Goal: Transaction & Acquisition: Purchase product/service

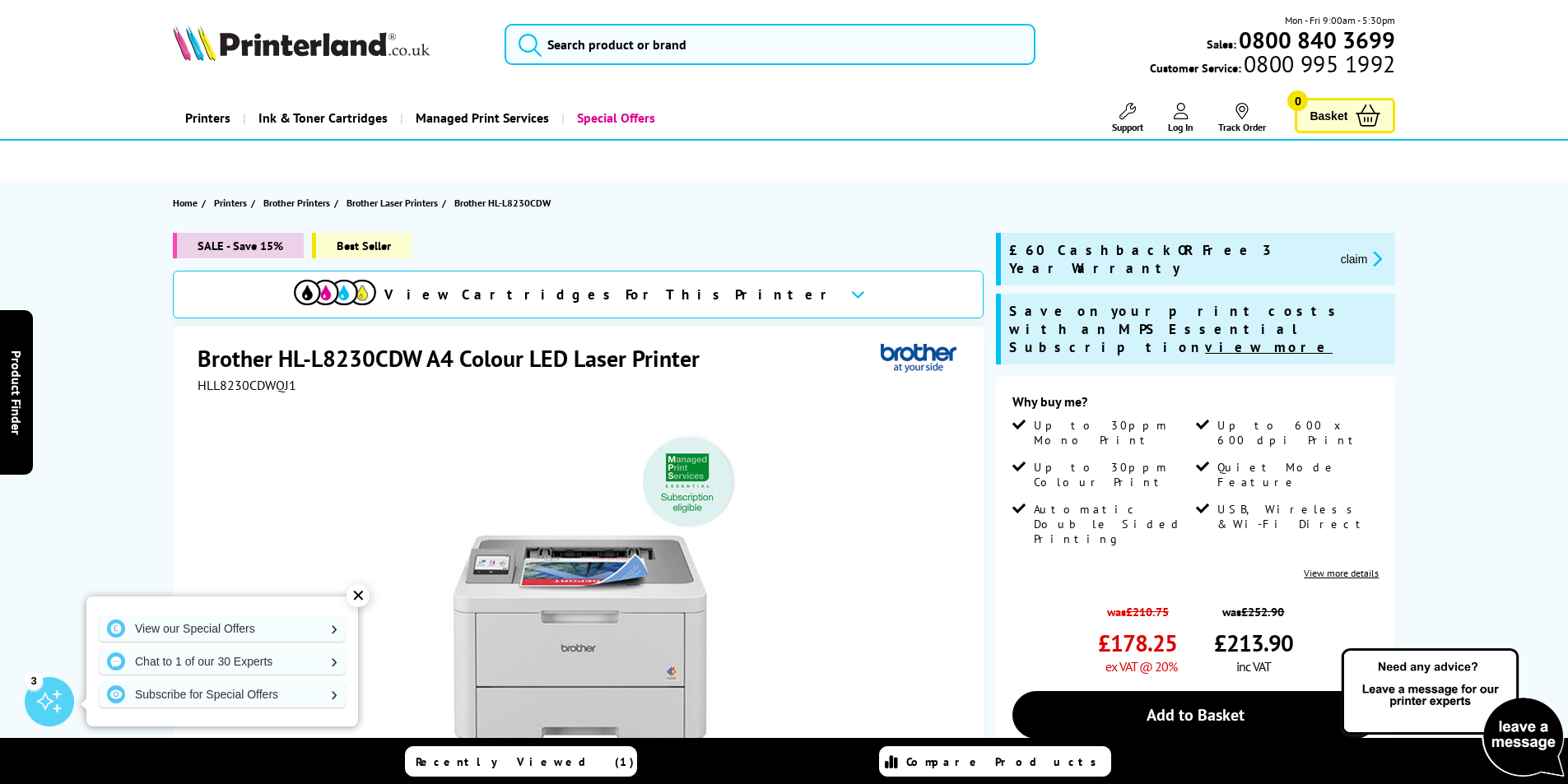
click at [338, 115] on span "Ink & Toner Cartridges" at bounding box center [323, 118] width 129 height 42
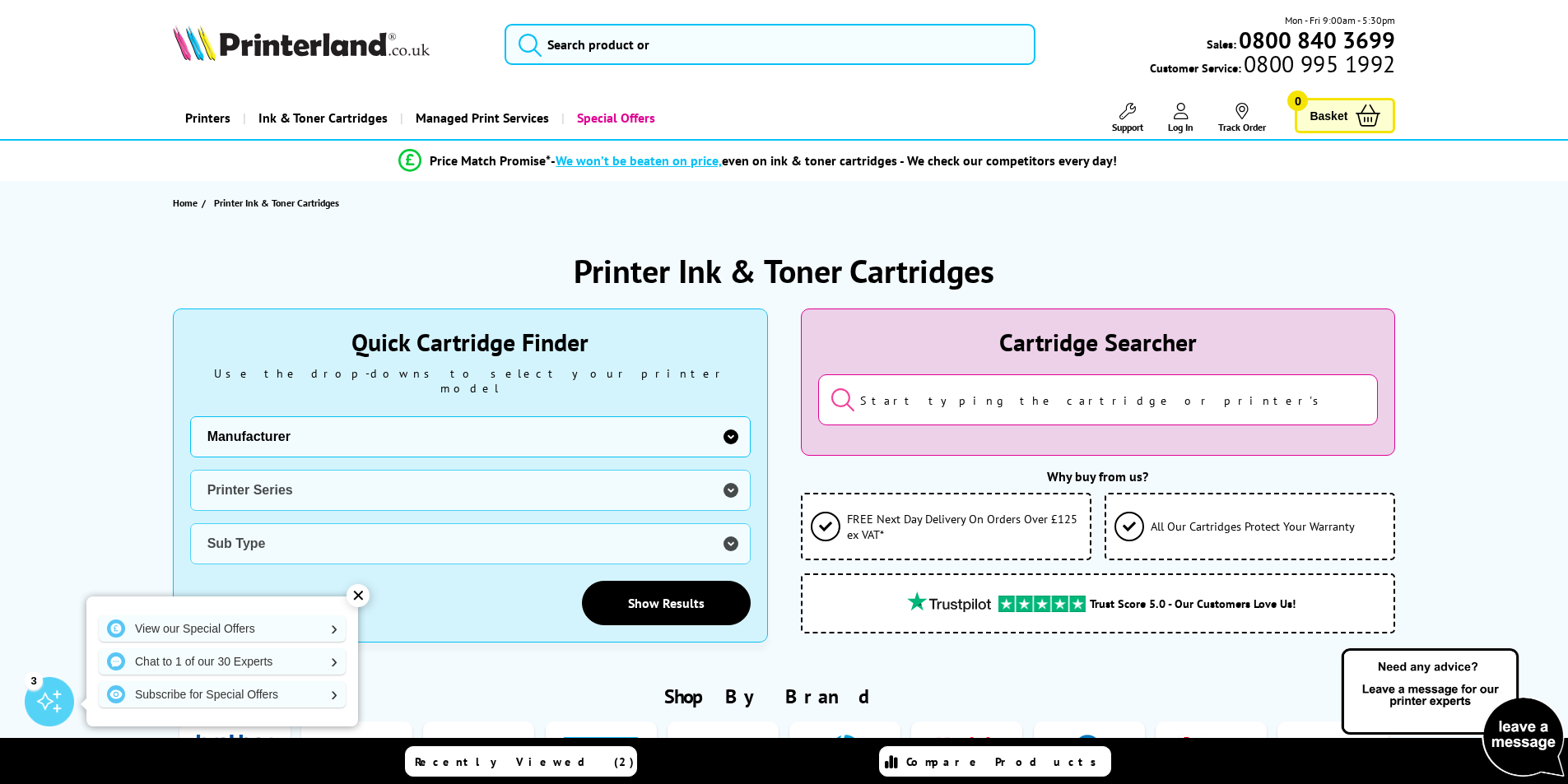
click at [730, 422] on select "Manufacturer Brother Canon Cubify Dell Dymo Epson HP Kodak Konica Minolta Kyoce…" at bounding box center [470, 437] width 561 height 41
select select "11997"
click at [190, 416] on select "Manufacturer Brother Canon Cubify Dell Dymo Epson HP Kodak Konica Minolta Kyoce…" at bounding box center [470, 437] width 561 height 41
click at [729, 477] on select "Printer Series DCP Inkjet Series FAX Inkjet Series HL Inkjet Series MFC Inkjet …" at bounding box center [470, 491] width 561 height 41
select select "32909"
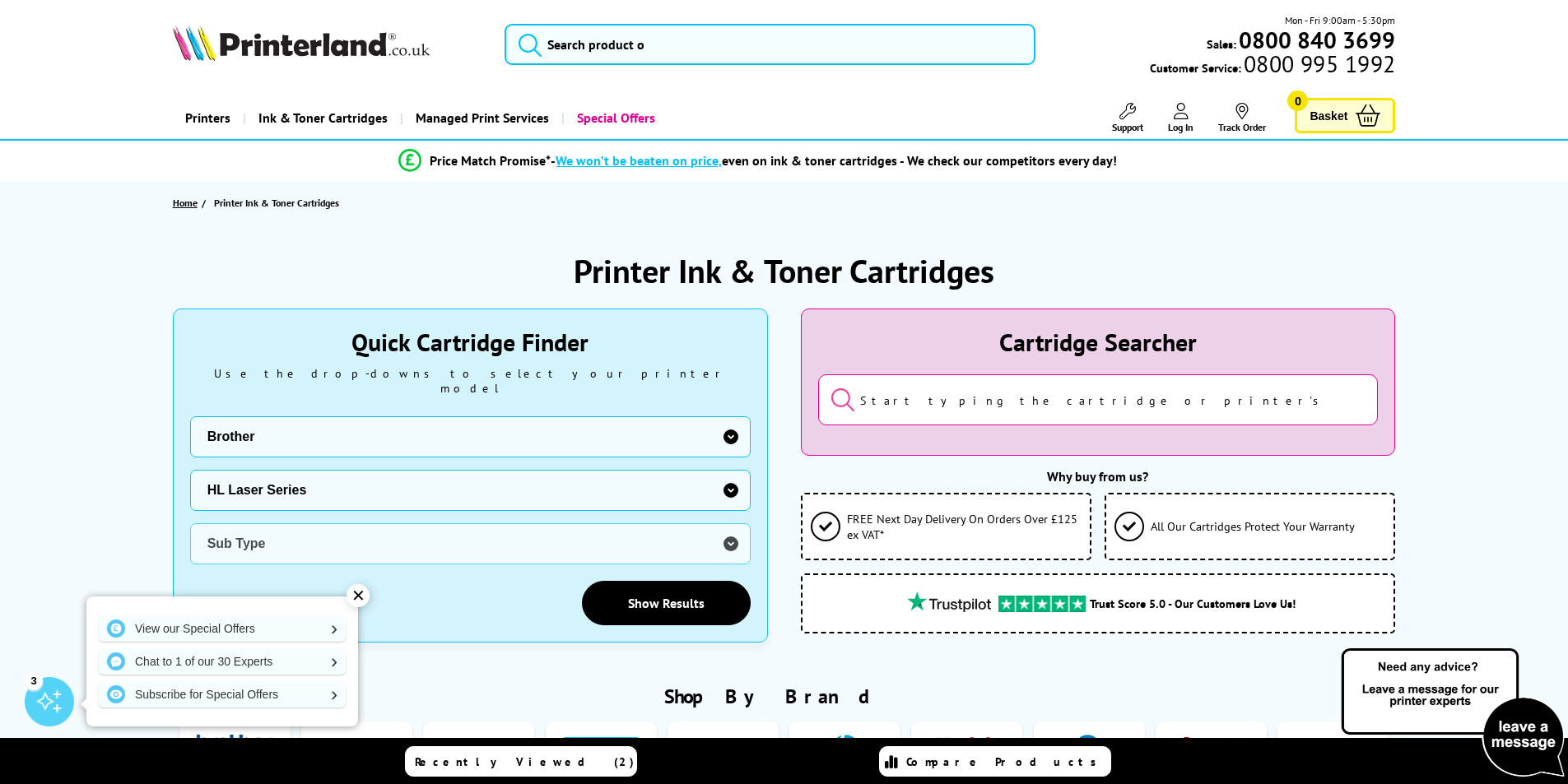
click at [190, 470] on select "Printer Series DCP Inkjet Series FAX Inkjet Series HL Inkjet Series MFC Inkjet …" at bounding box center [470, 491] width 561 height 41
click at [728, 528] on select "Sub Type Brother HL-1030 Brother HL-1110 Brother HL-1112 Brother HL-1210W Broth…" at bounding box center [470, 544] width 561 height 41
click at [190, 524] on select "Sub Type Brother HL-1030 Brother HL-1110 Brother HL-1112 Brother HL-1210W Broth…" at bounding box center [470, 544] width 561 height 41
click at [730, 529] on select "Sub Type Brother HL-1030 Brother HL-1110 Brother HL-1112 Brother HL-1210W Broth…" at bounding box center [470, 544] width 561 height 41
select select "39014"
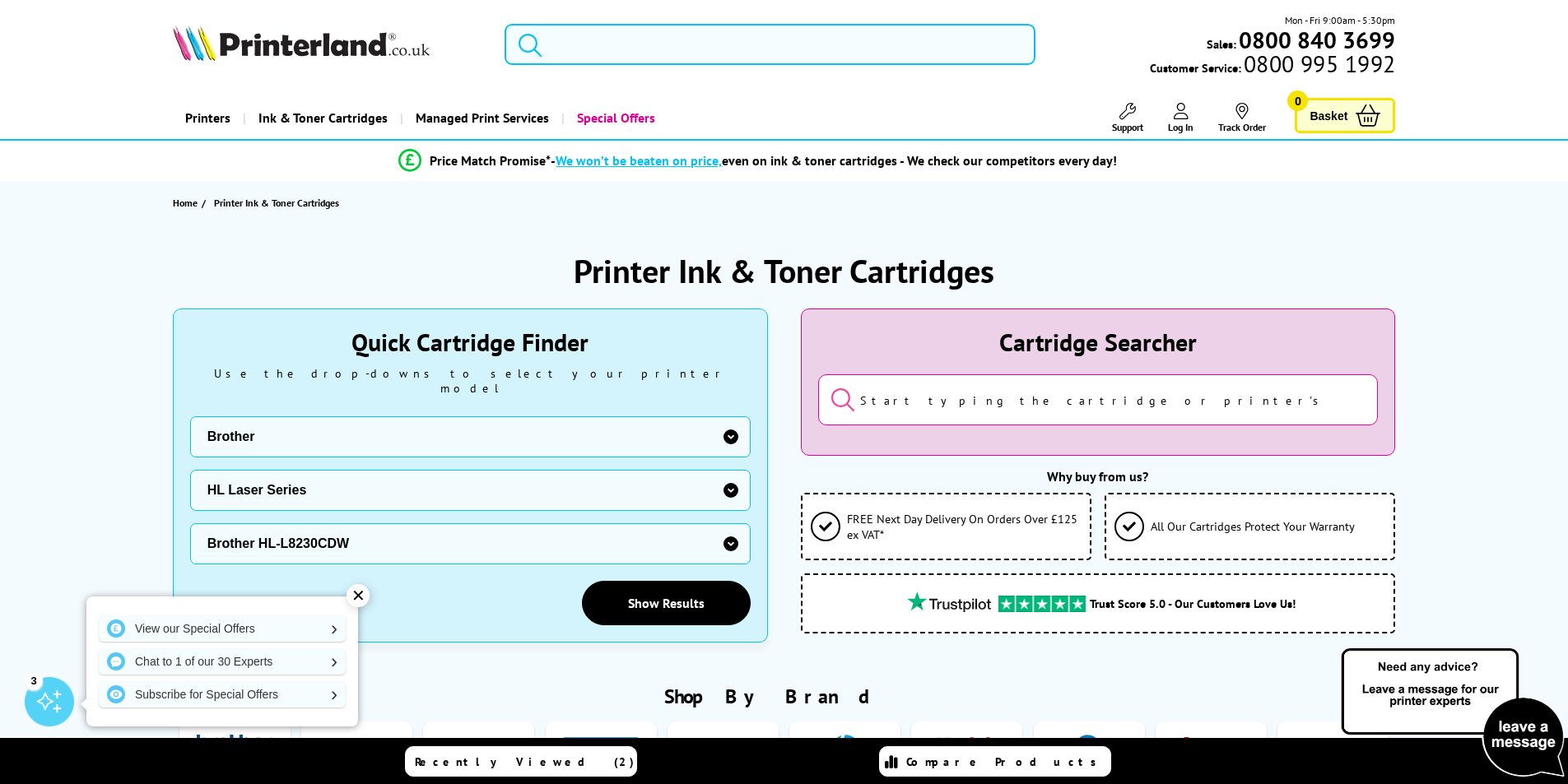
click at [190, 524] on select "Sub Type Brother HL-1030 Brother HL-1110 Brother HL-1112 Brother HL-1210W Broth…" at bounding box center [470, 544] width 561 height 41
click at [686, 586] on link "Show Results" at bounding box center [666, 603] width 168 height 44
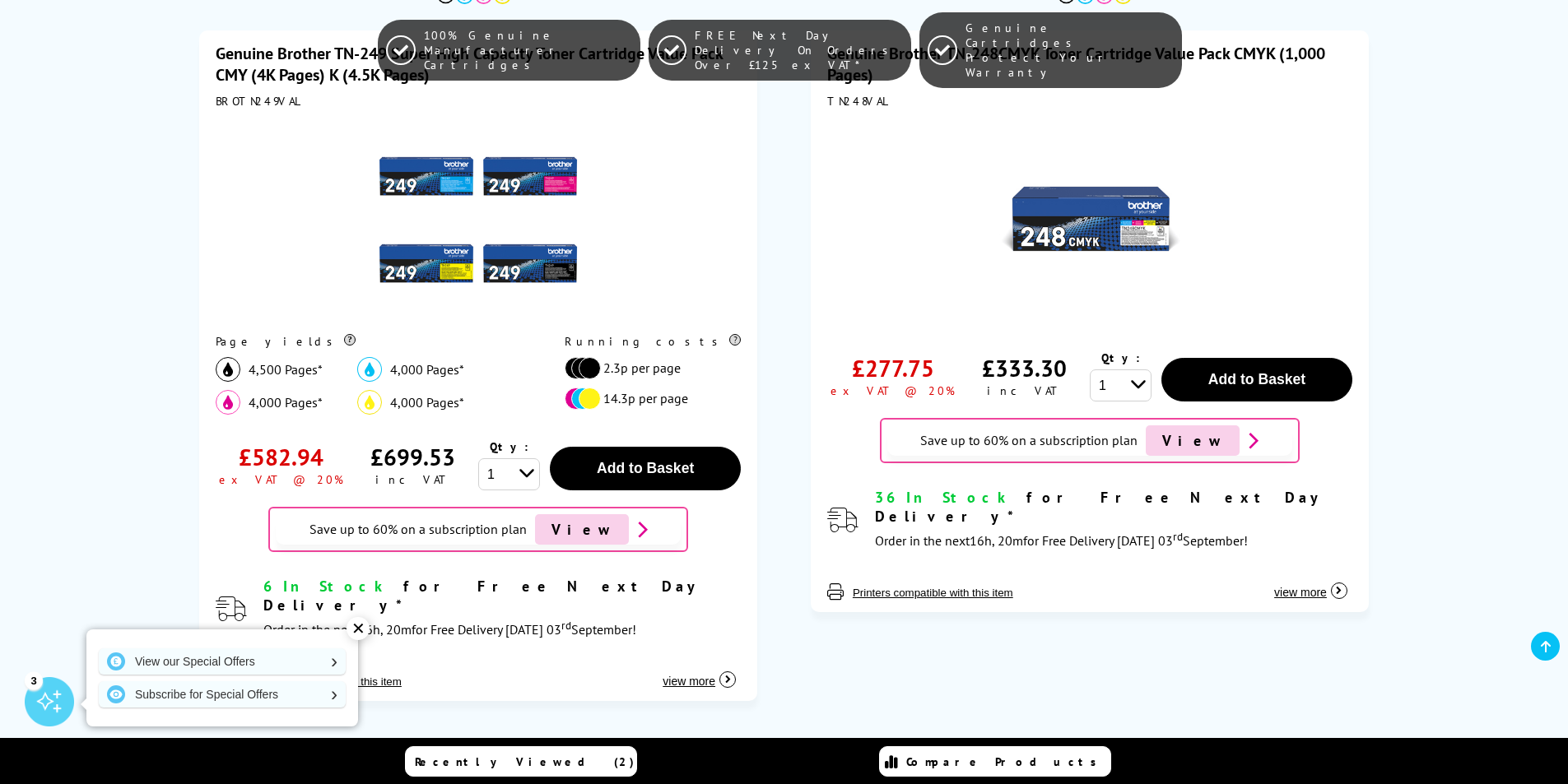
scroll to position [327, 0]
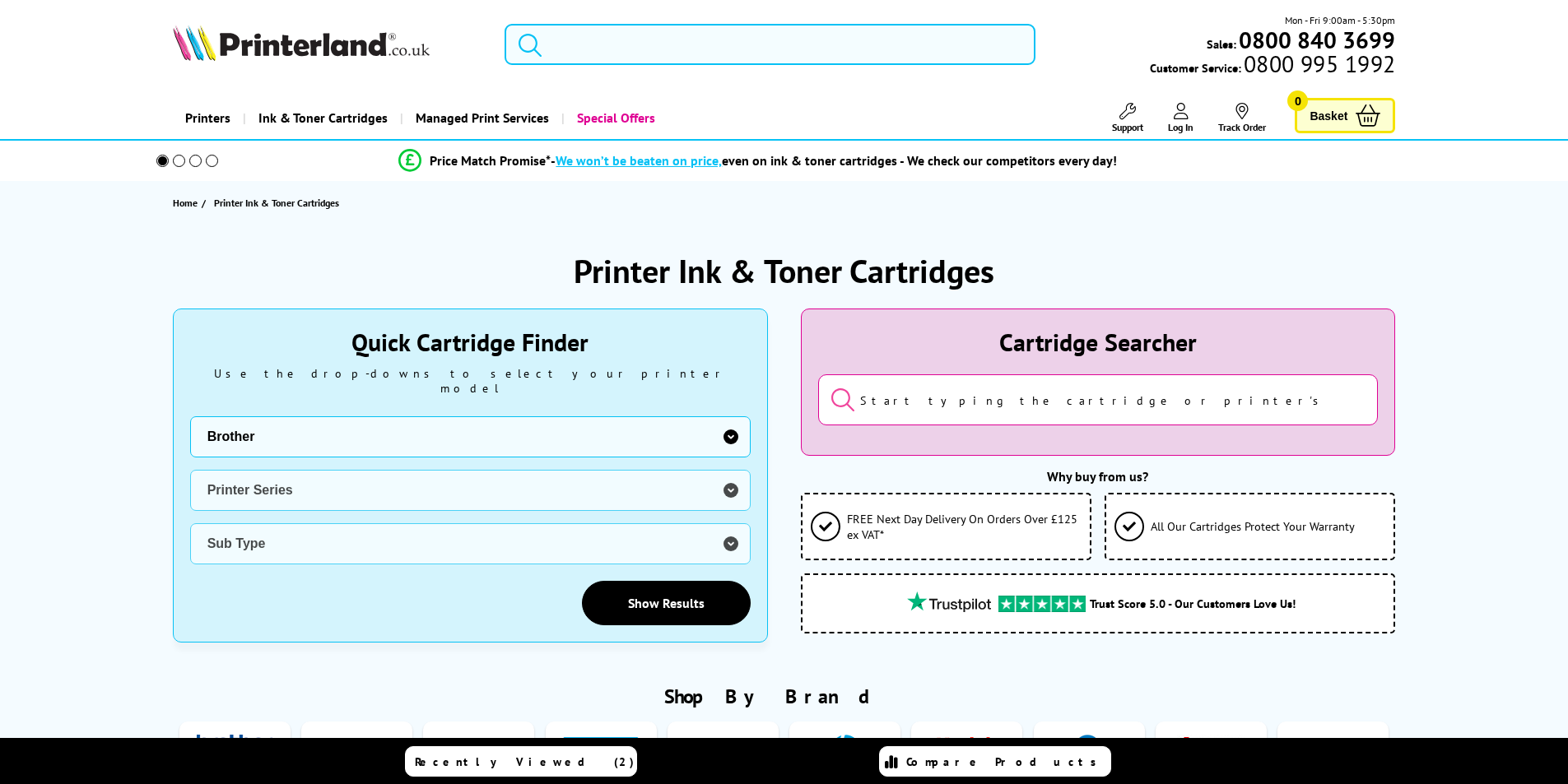
select select "11997"
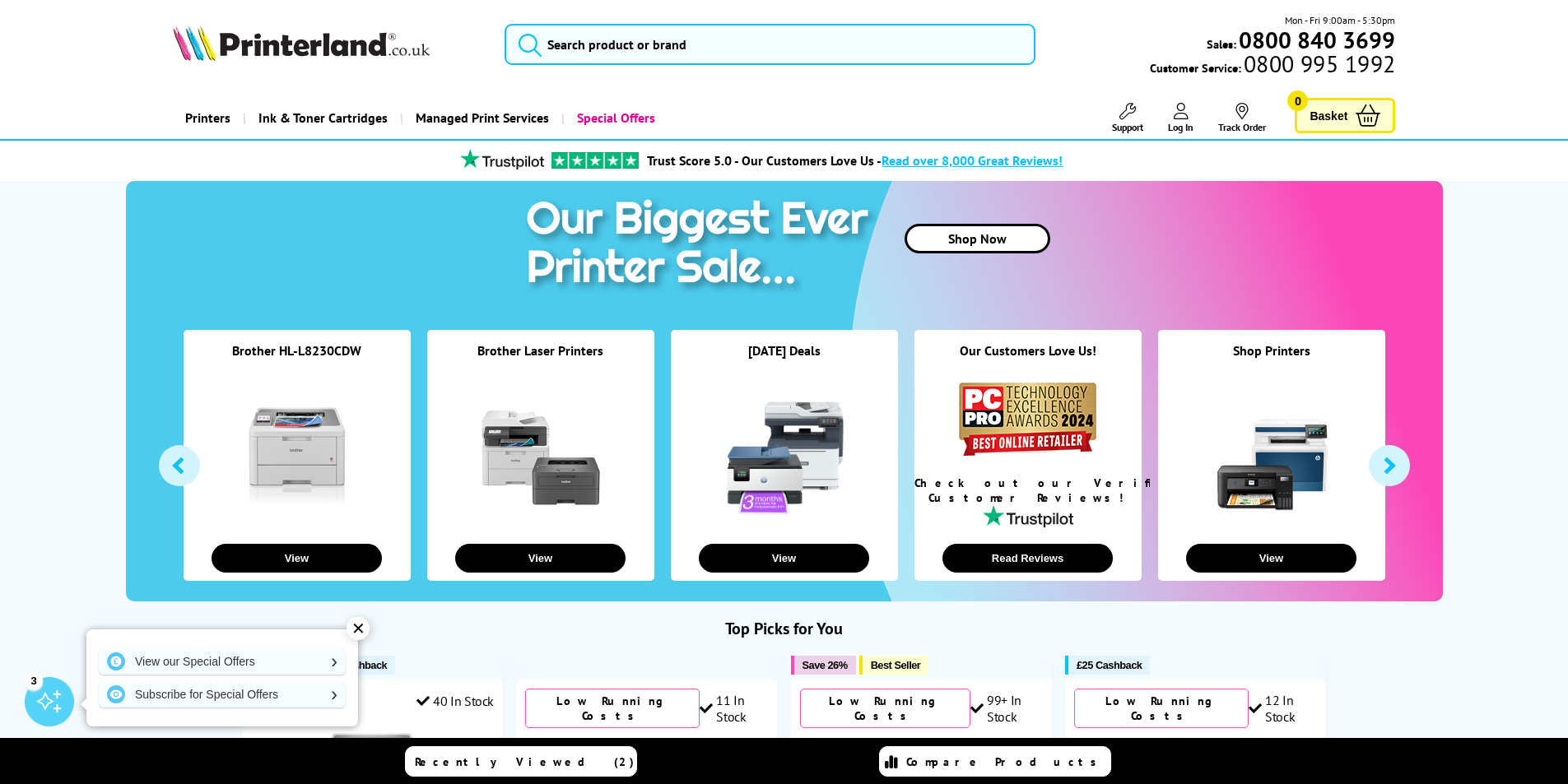
click at [1390, 467] on button "button" at bounding box center [1389, 466] width 41 height 41
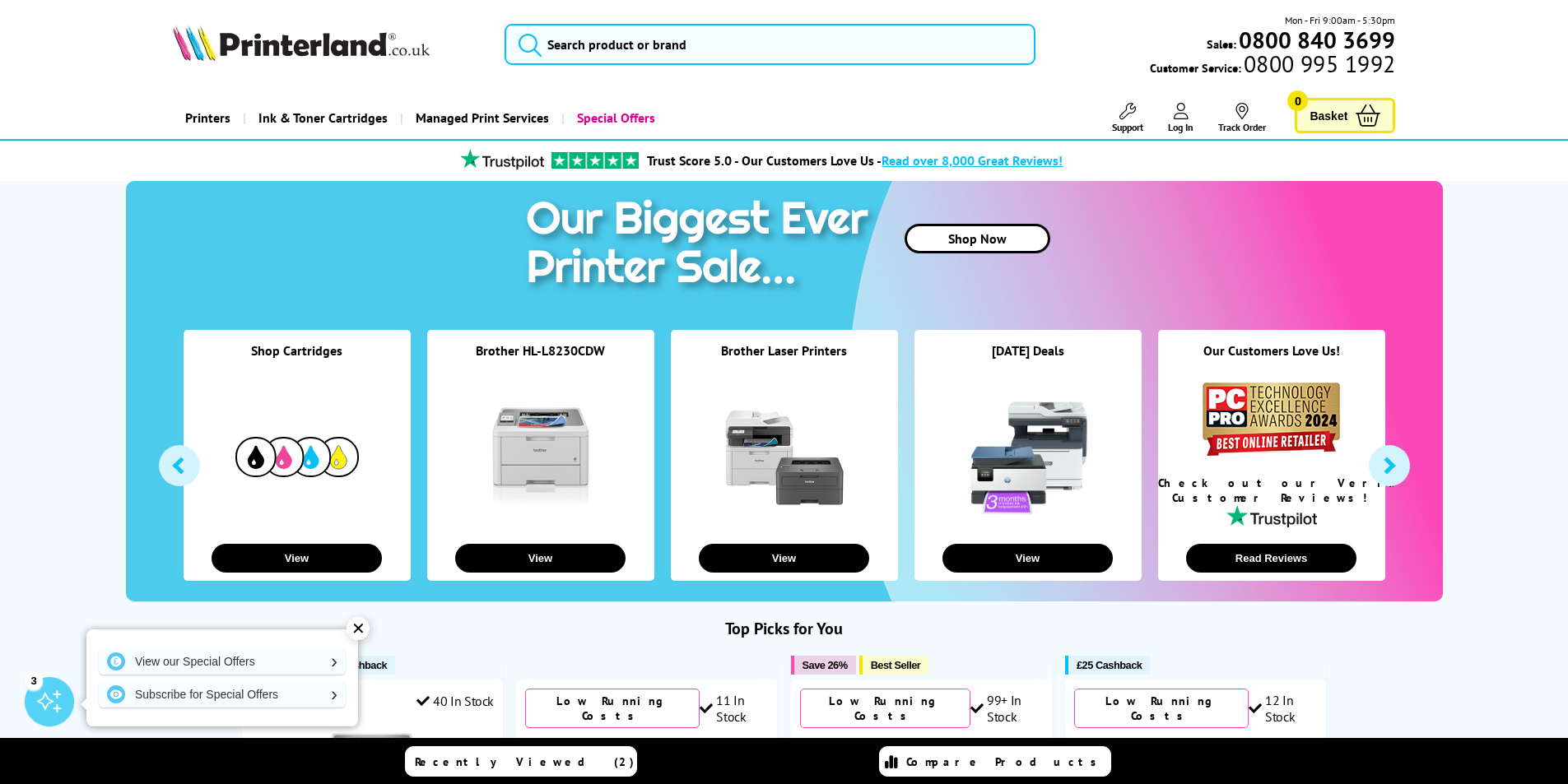
click at [1387, 467] on button "button" at bounding box center [1389, 466] width 41 height 41
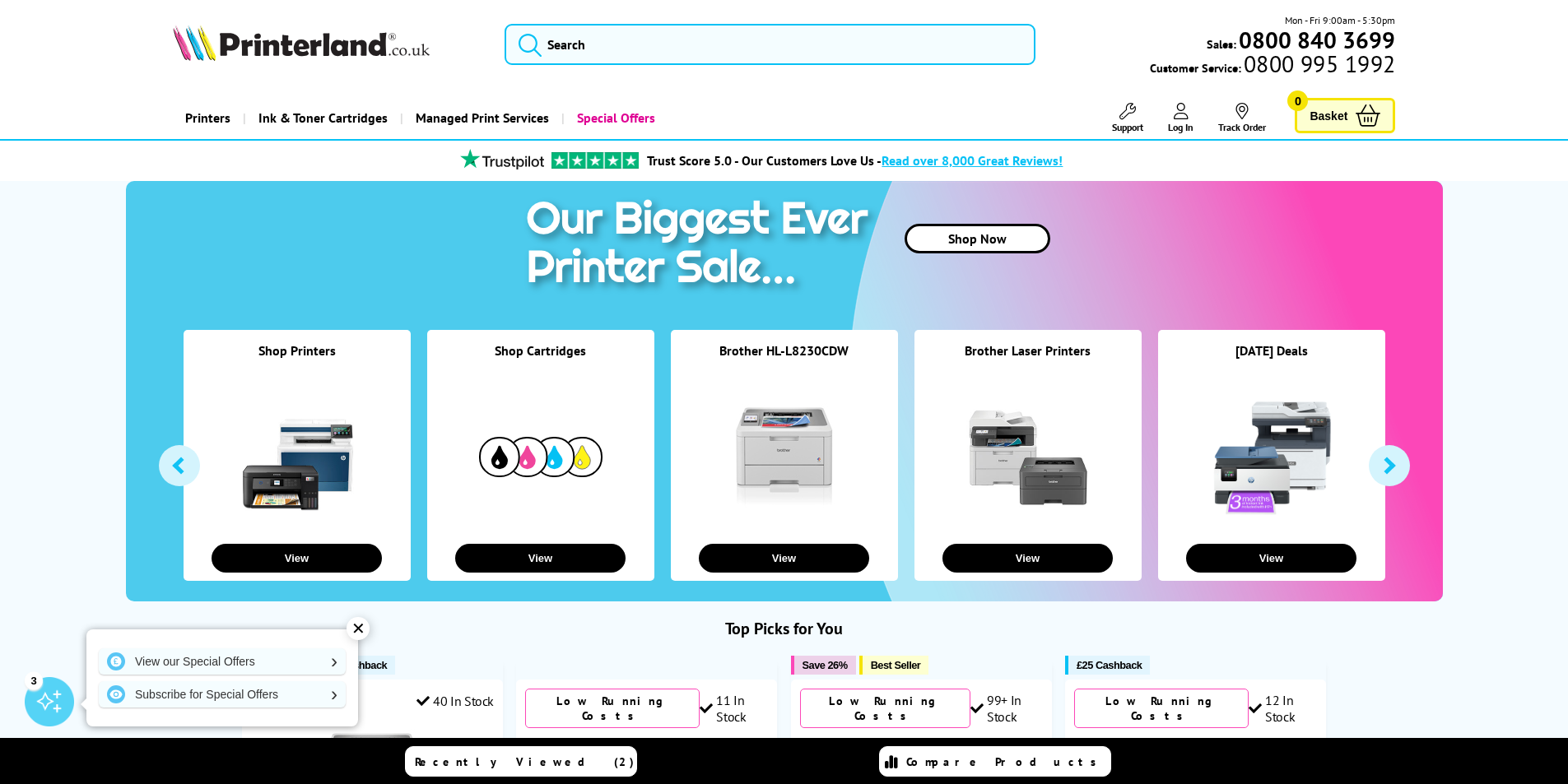
click at [1386, 468] on button "button" at bounding box center [1389, 466] width 41 height 41
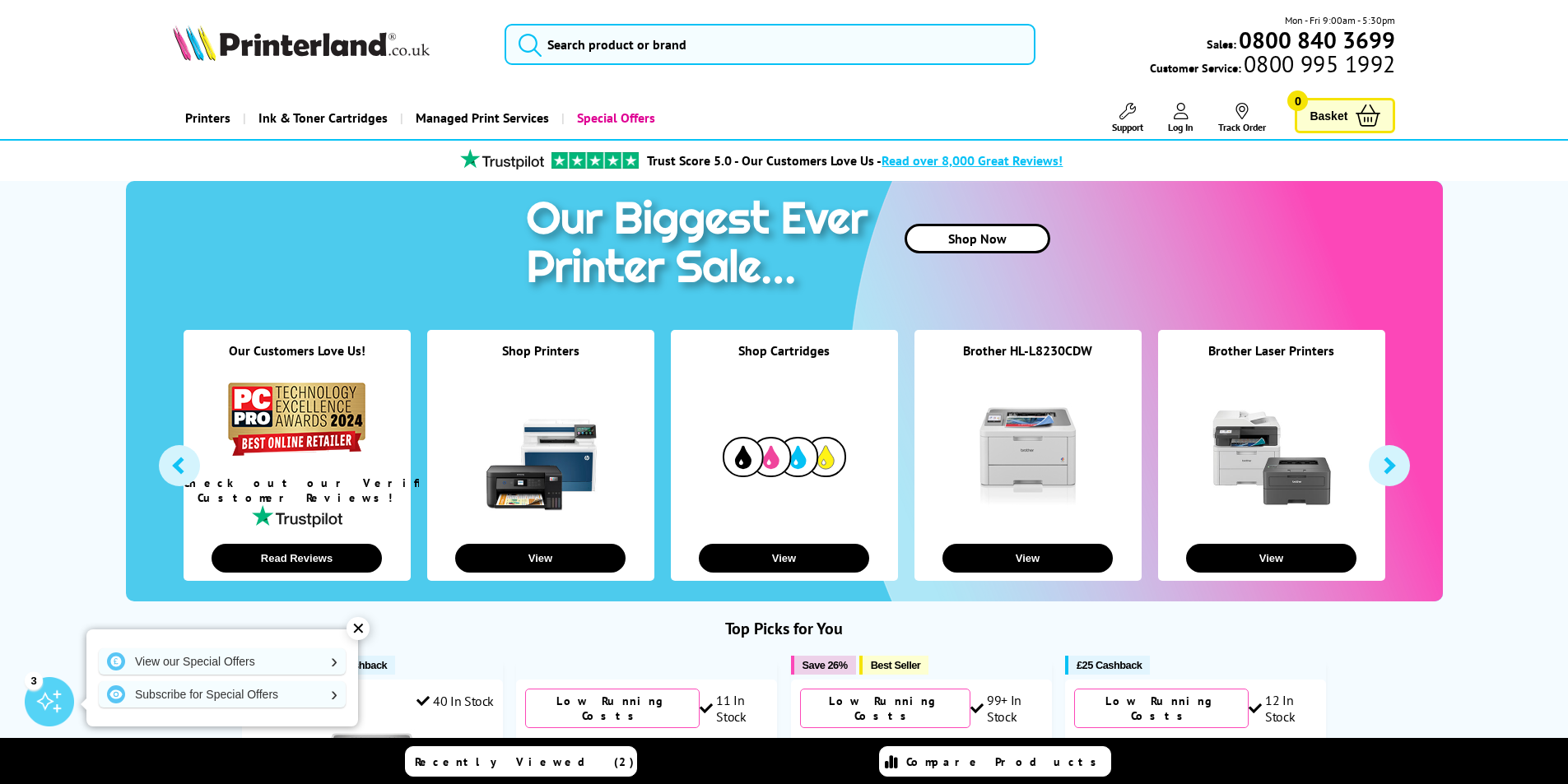
click at [1386, 468] on button "button" at bounding box center [1389, 466] width 41 height 41
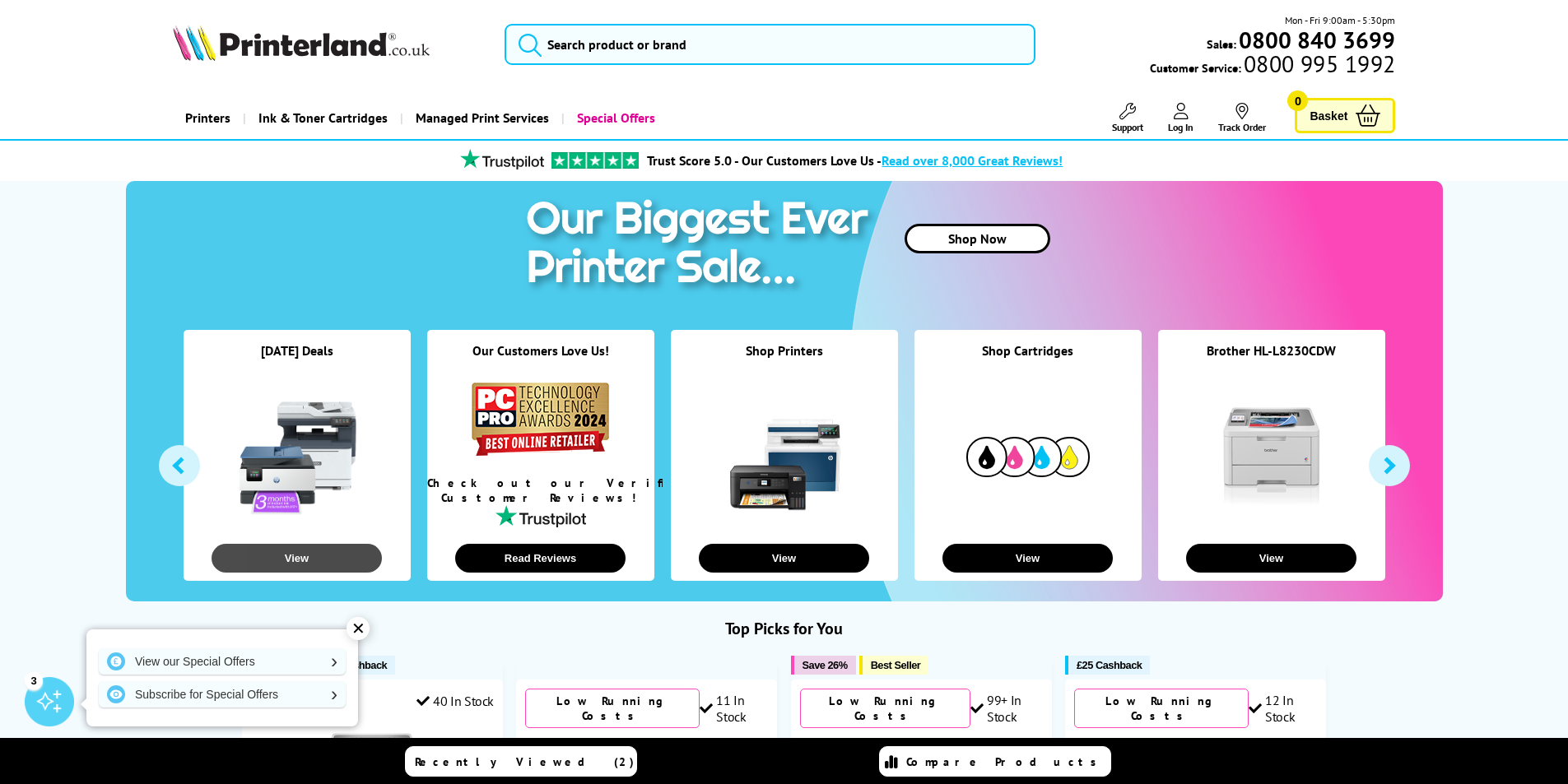
click at [321, 565] on button "View" at bounding box center [297, 558] width 170 height 29
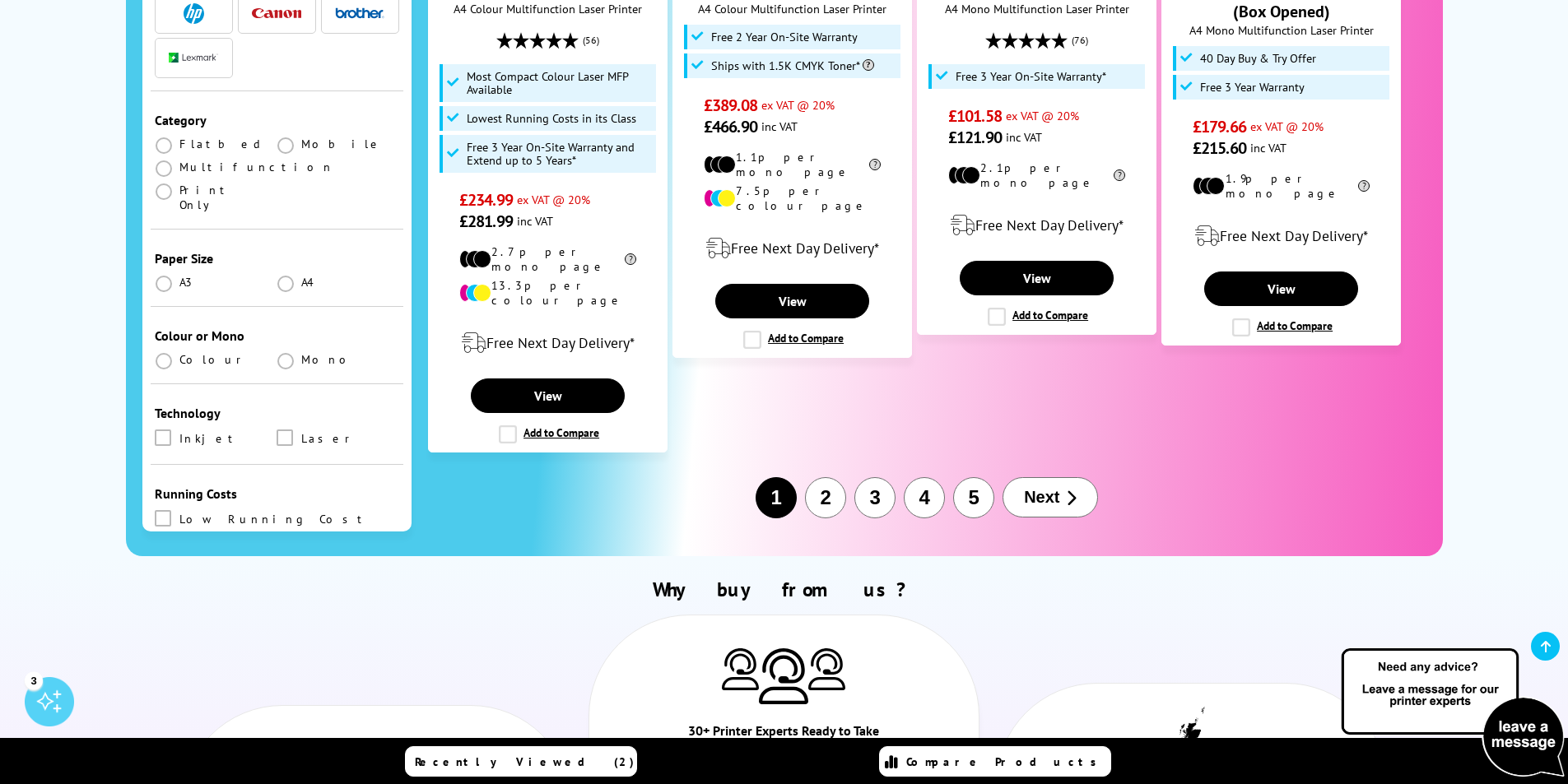
scroll to position [2008, 0]
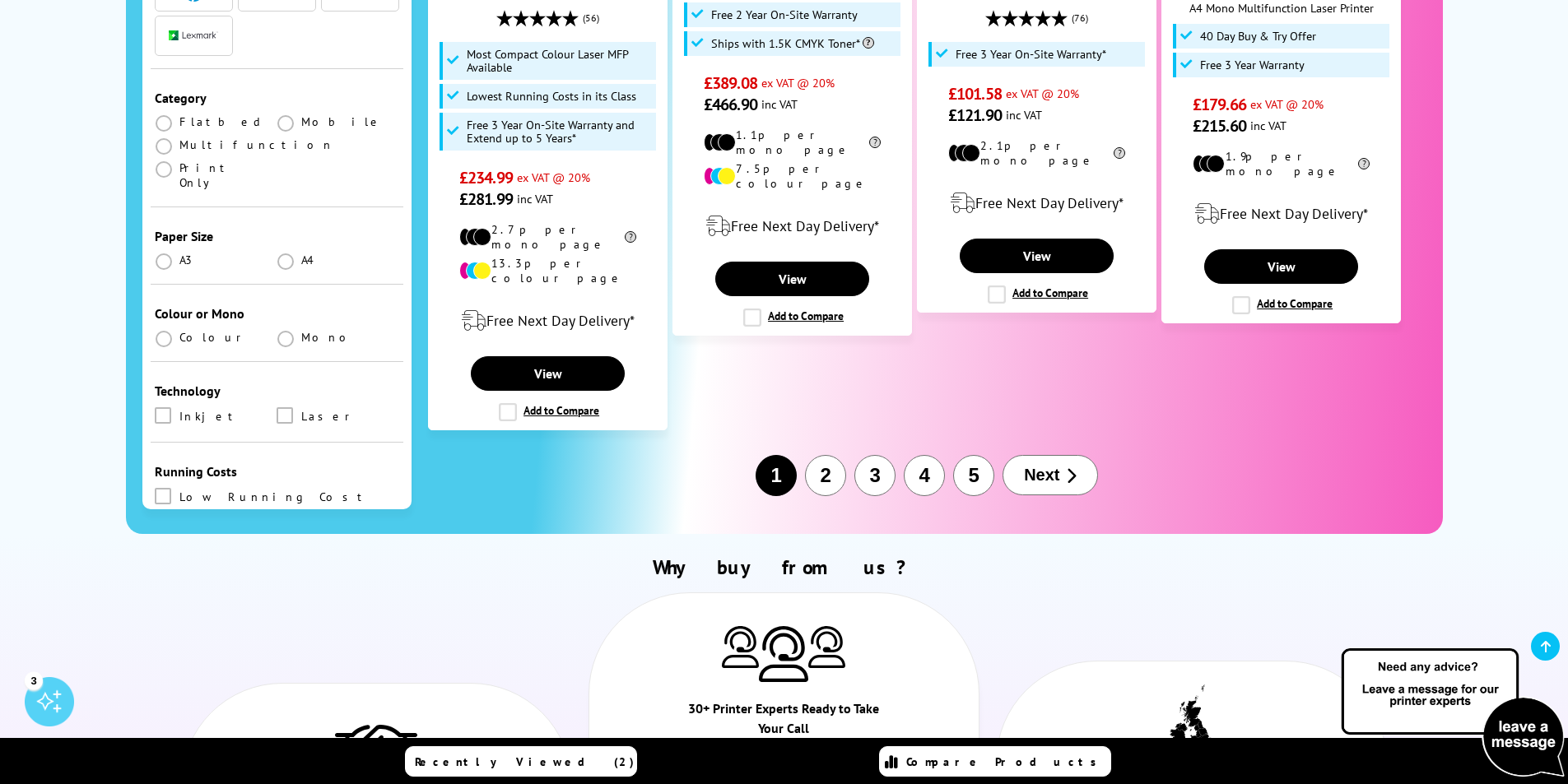
drag, startPoint x: 1030, startPoint y: 393, endPoint x: 1036, endPoint y: 402, distance: 10.8
click at [1030, 455] on button "Next" at bounding box center [1051, 476] width 96 height 41
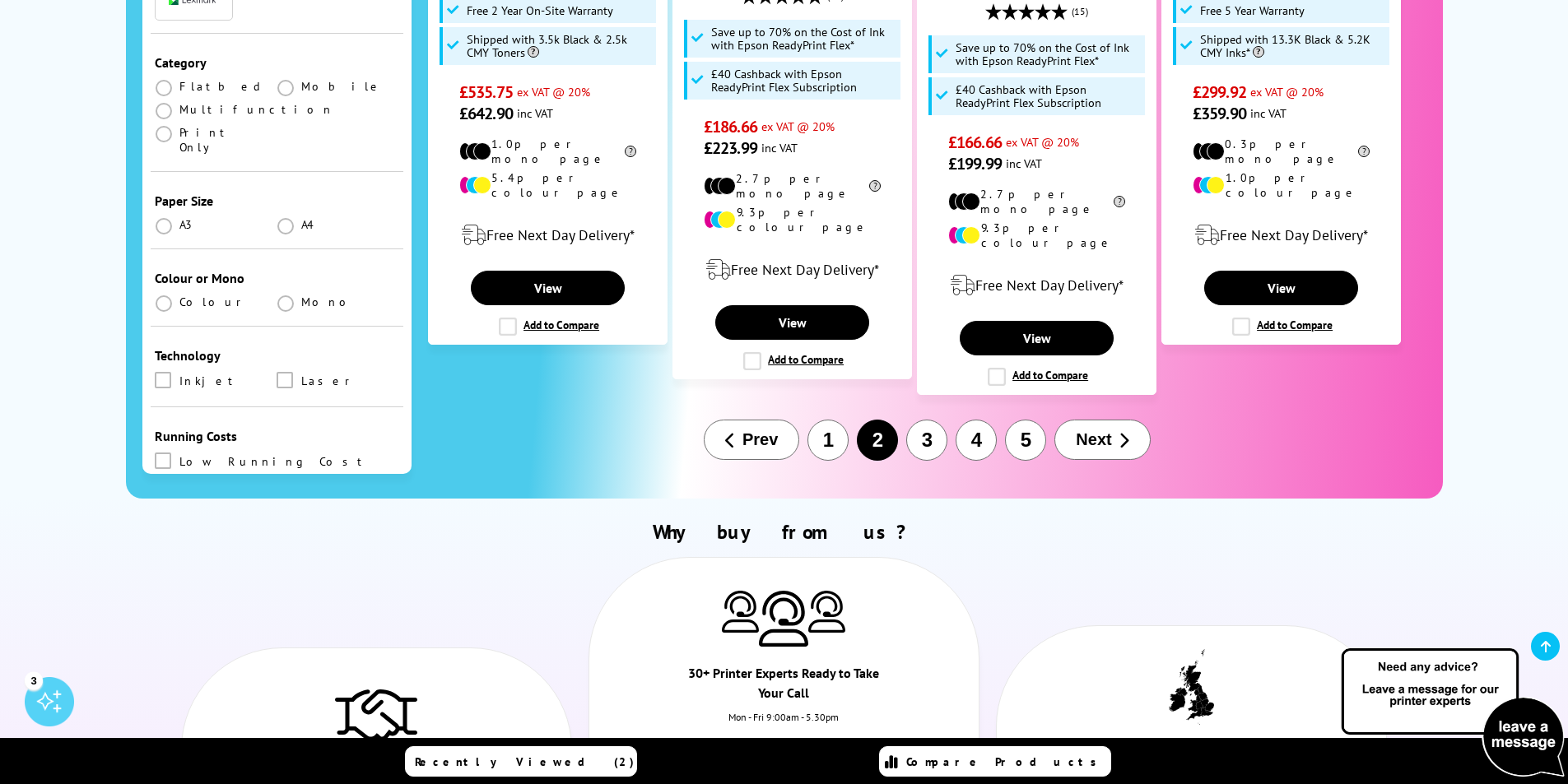
scroll to position [2140, 0]
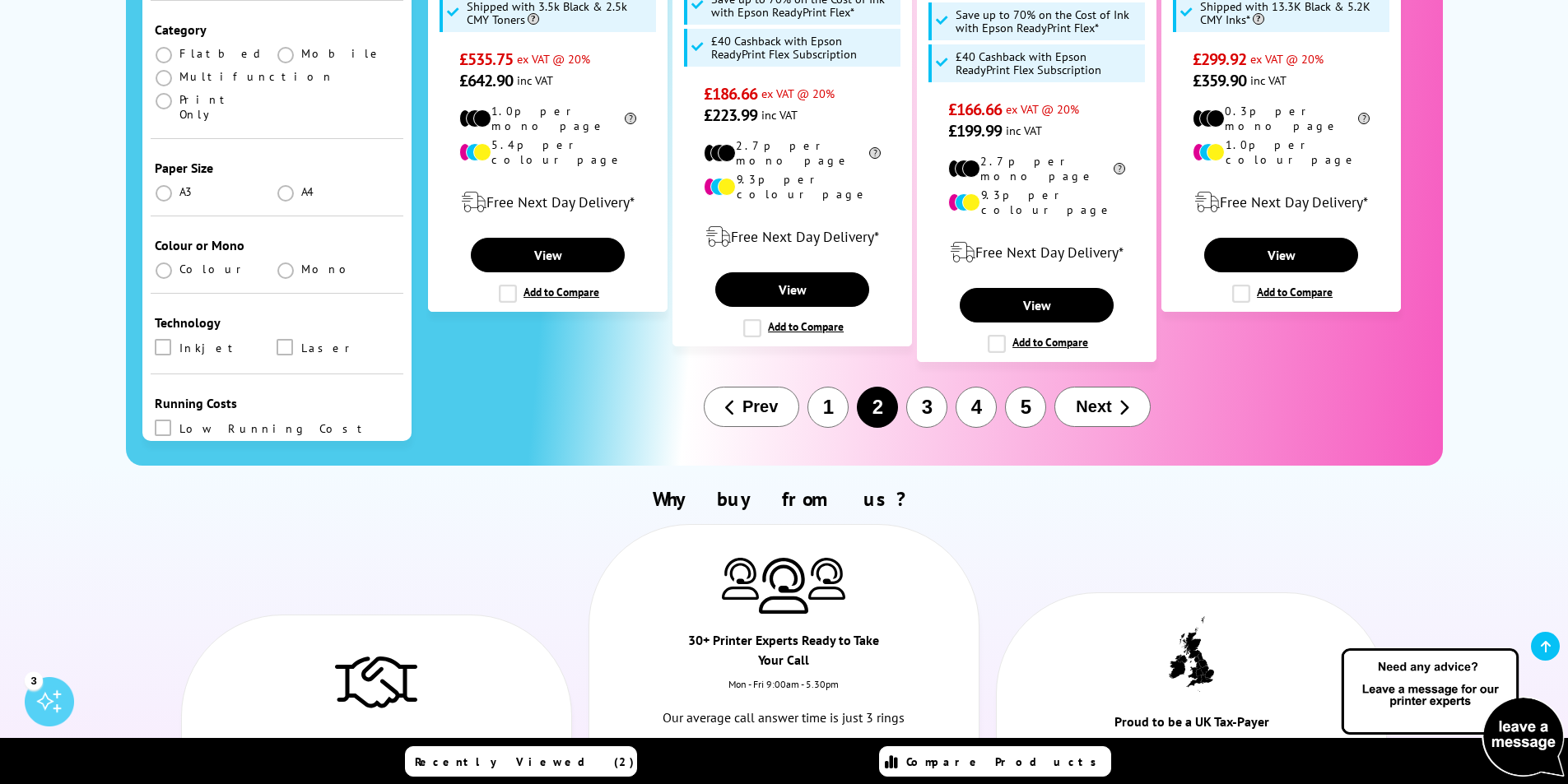
click at [922, 387] on button "3" at bounding box center [927, 408] width 41 height 41
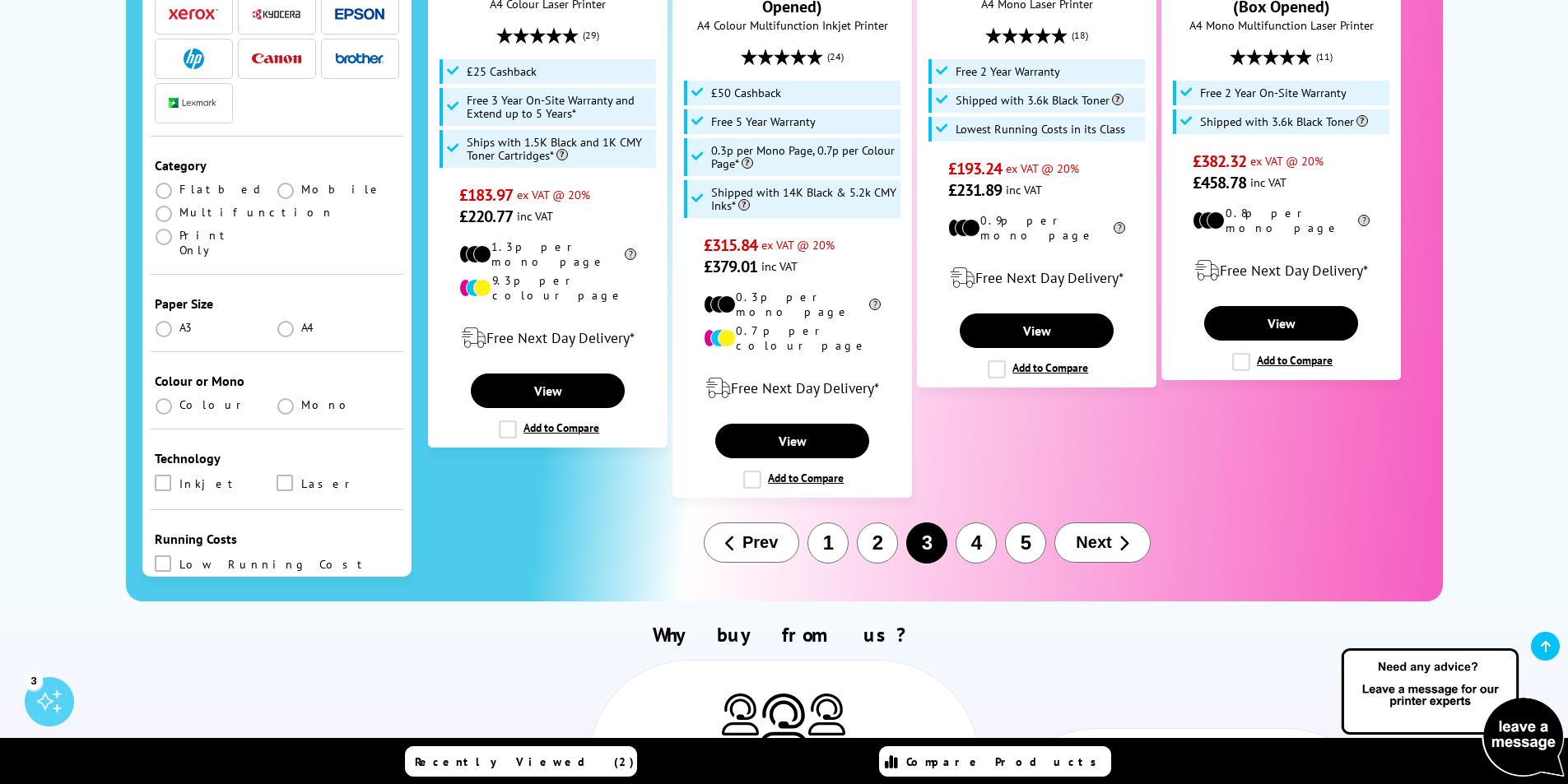
scroll to position [2030, 0]
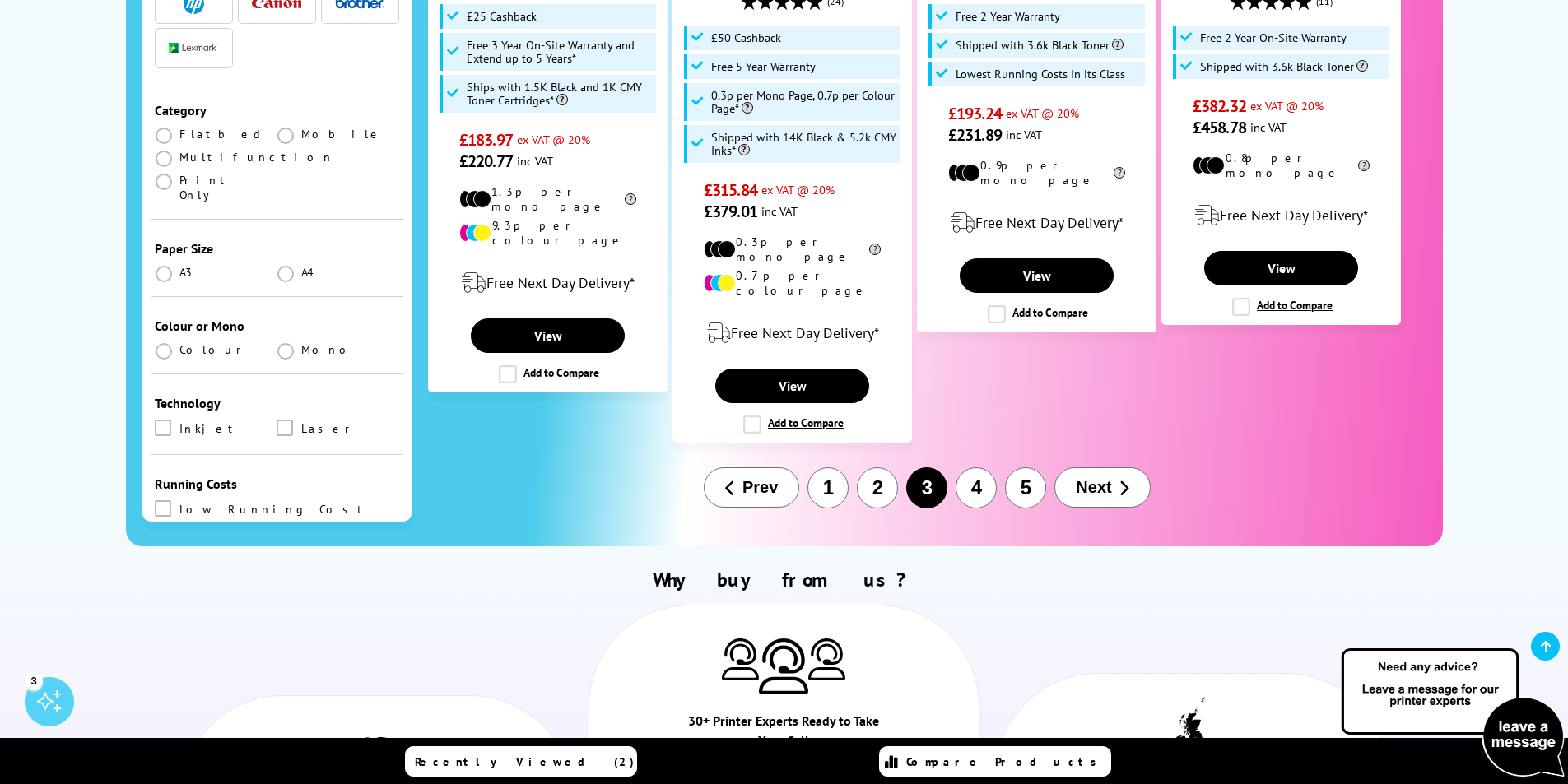
drag, startPoint x: 1376, startPoint y: 690, endPoint x: 1075, endPoint y: 412, distance: 409.7
click at [1075, 478] on span "Next" at bounding box center [1093, 487] width 35 height 19
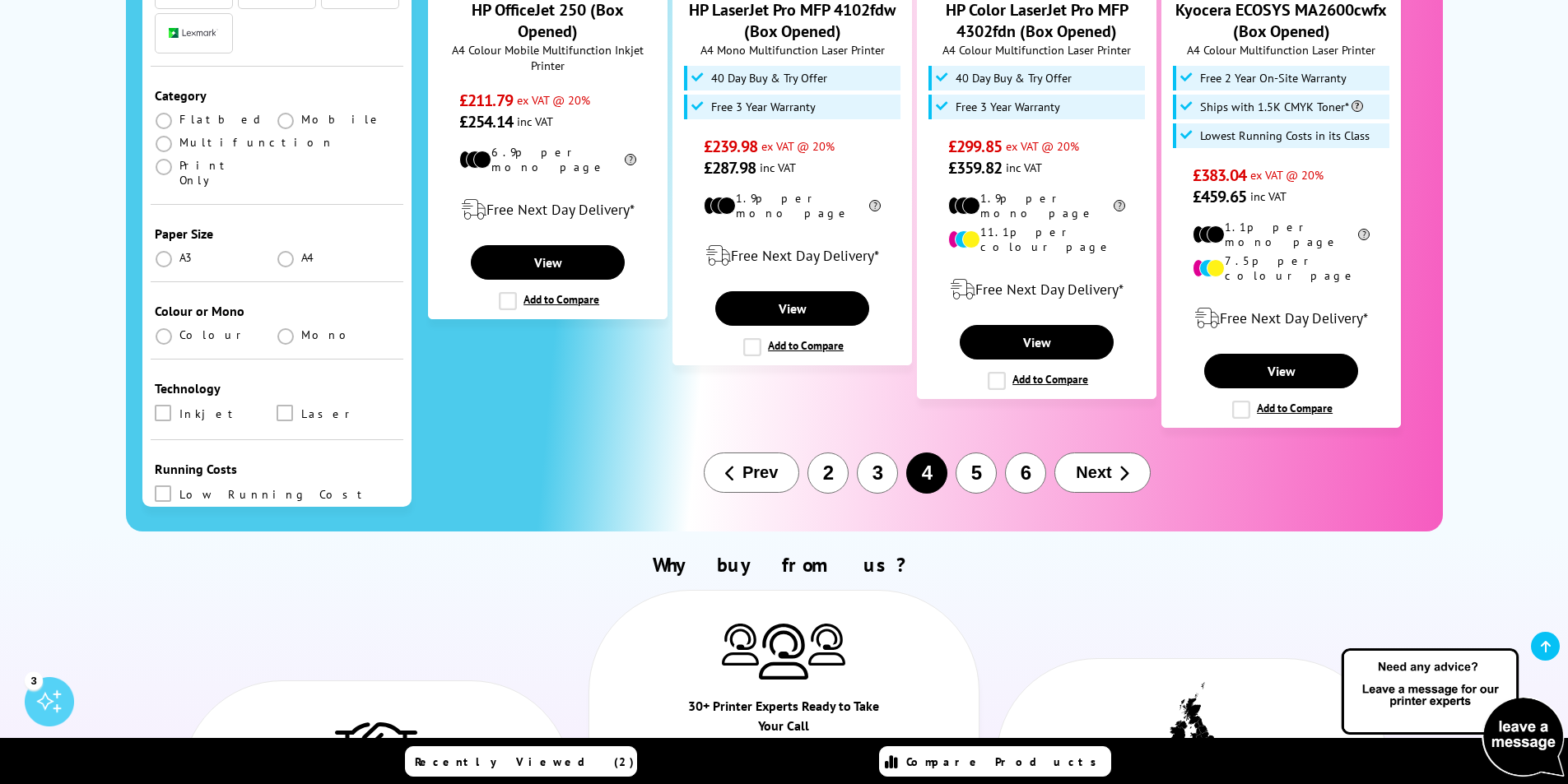
scroll to position [1932, 0]
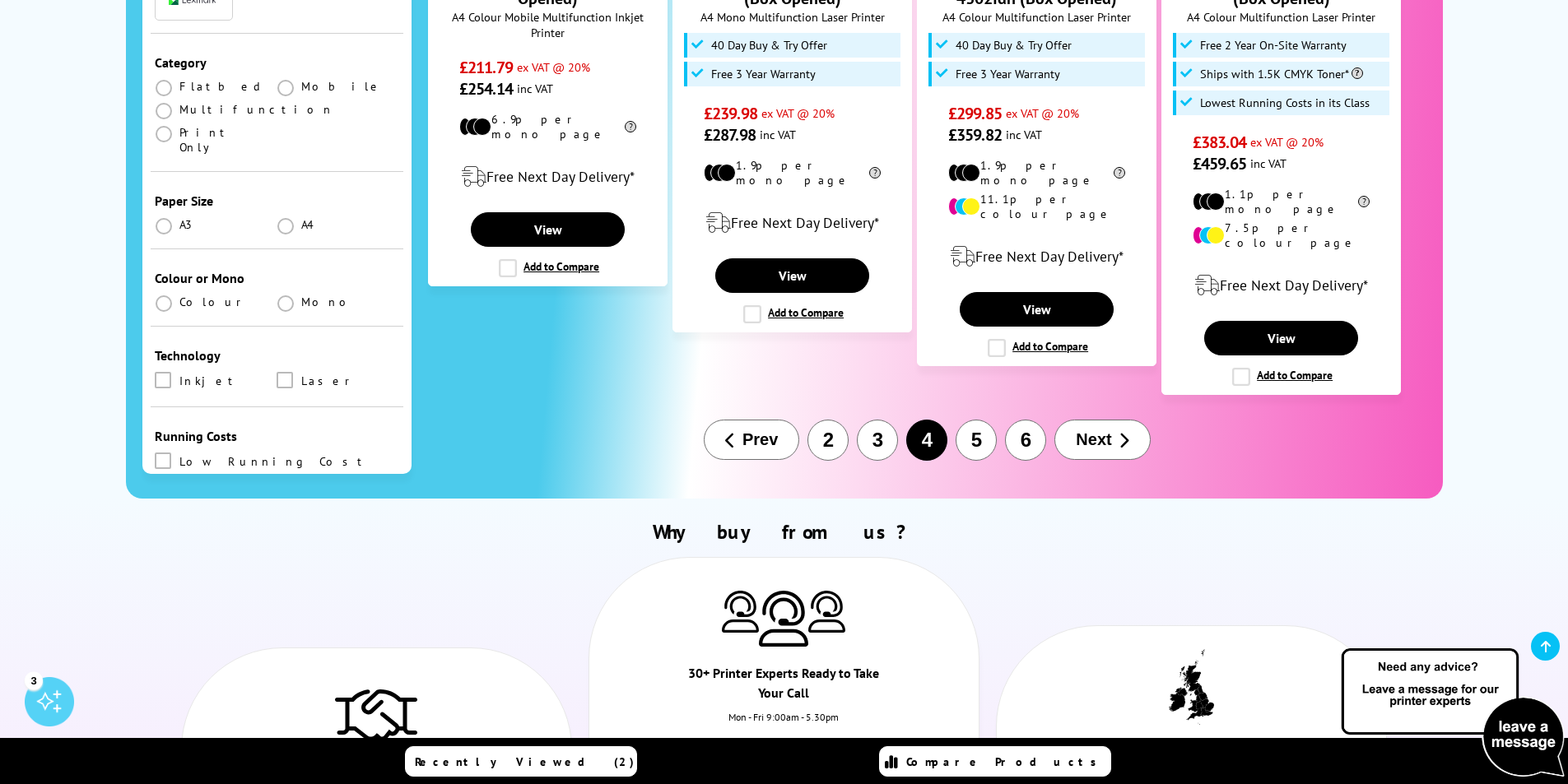
drag, startPoint x: 1574, startPoint y: 777, endPoint x: 976, endPoint y: 366, distance: 725.6
click at [976, 420] on button "5" at bounding box center [976, 440] width 41 height 41
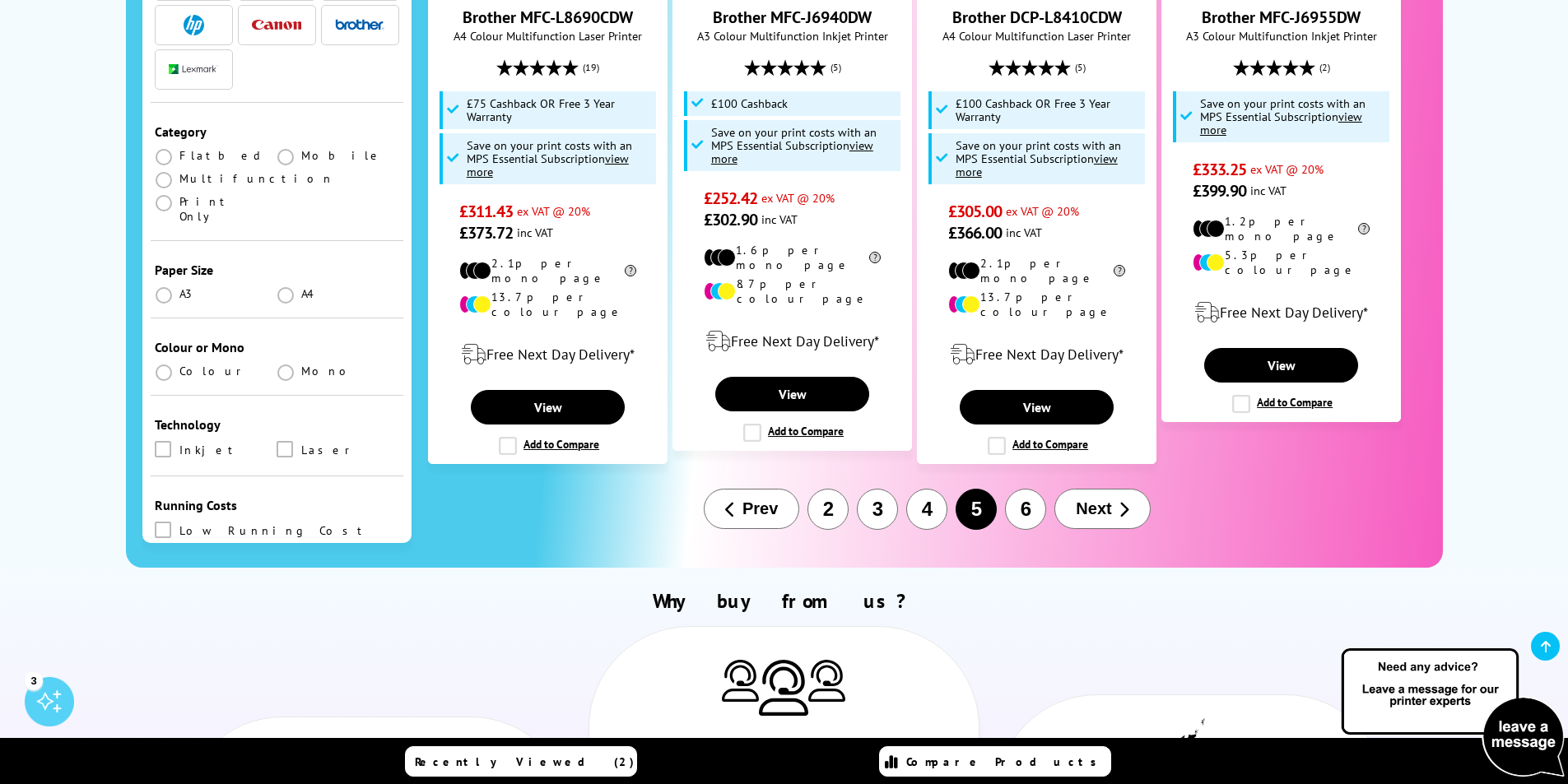
scroll to position [1943, 0]
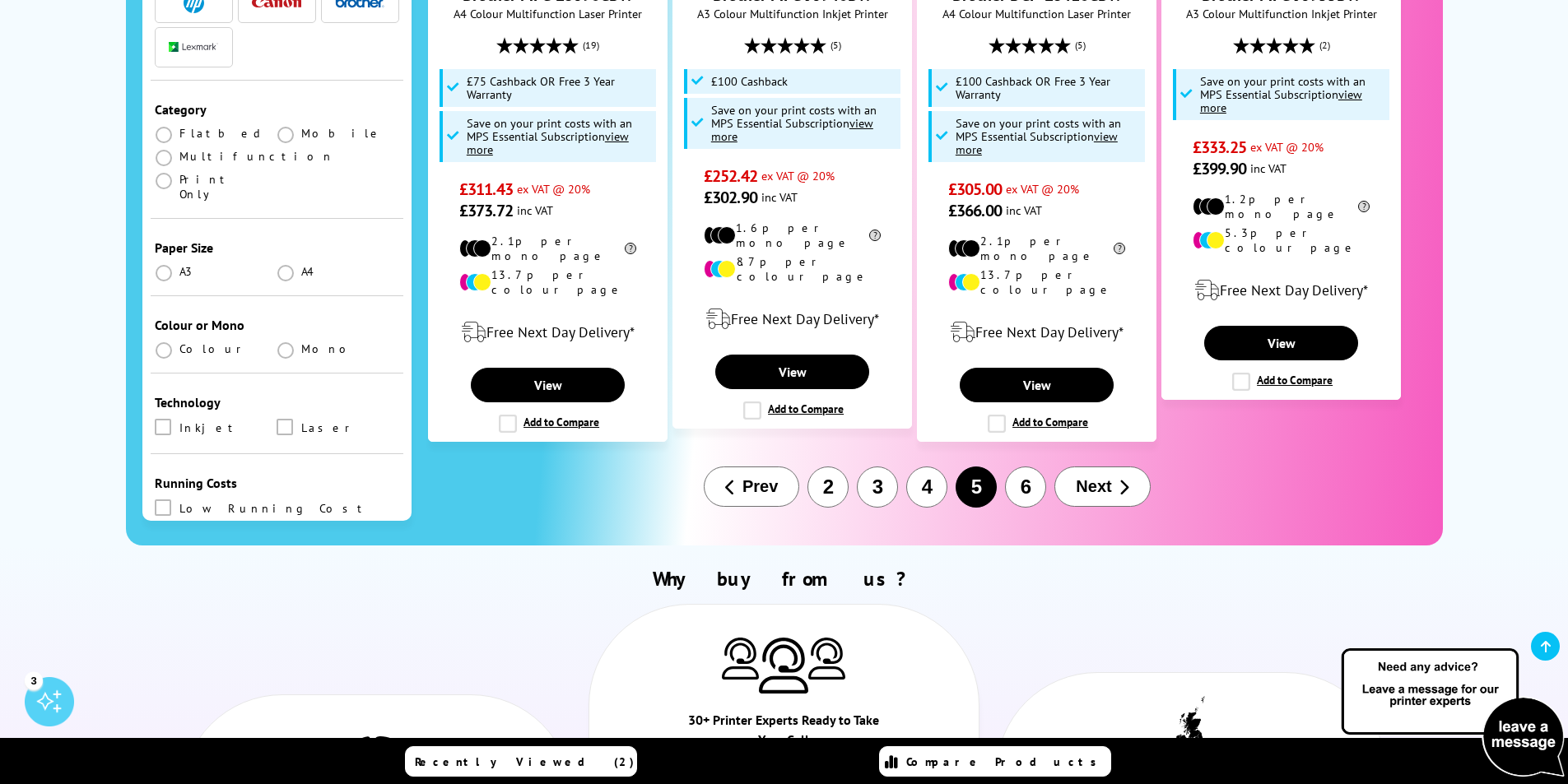
click at [1029, 467] on button "6" at bounding box center [1025, 487] width 41 height 41
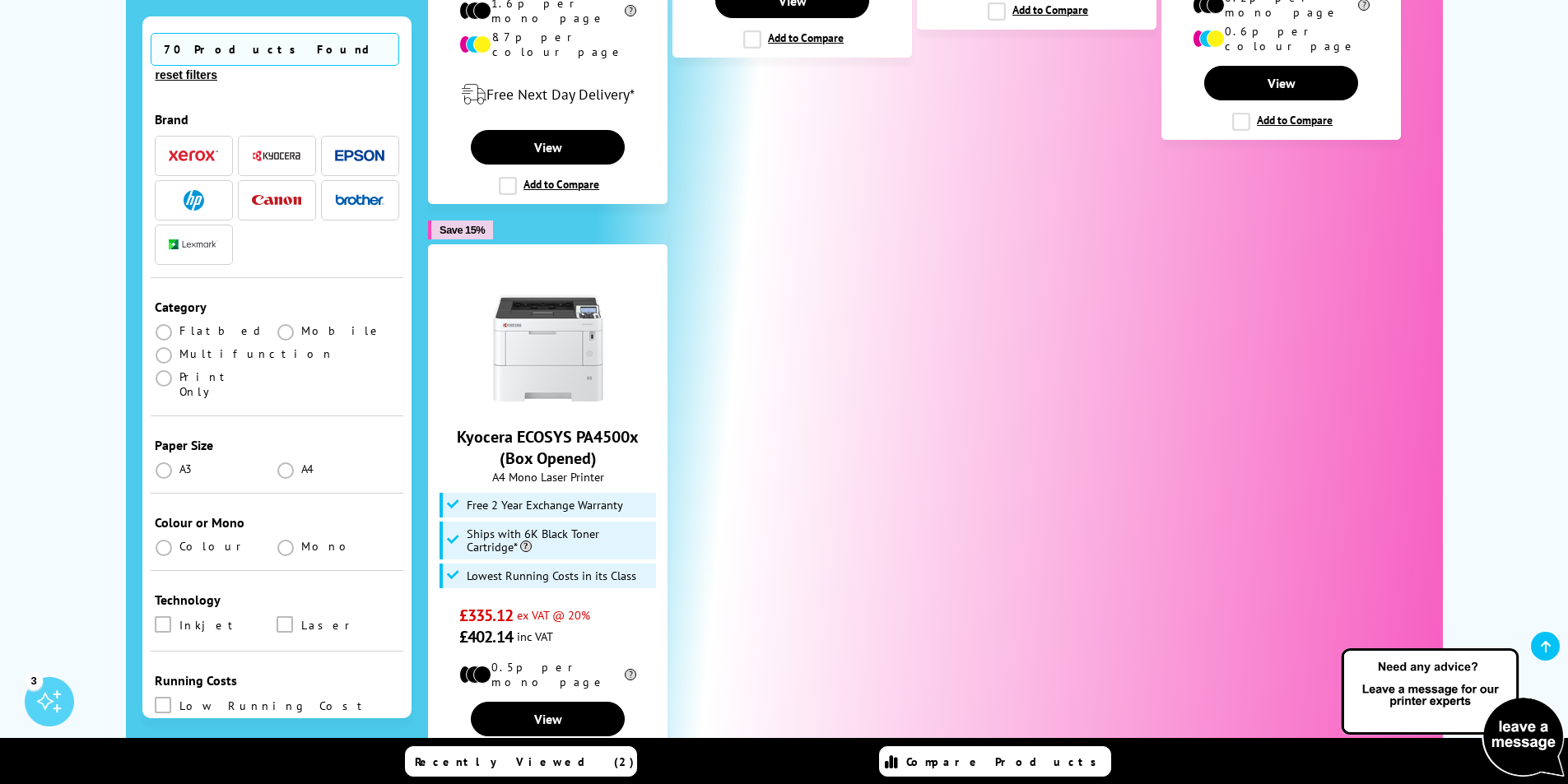
scroll to position [1505, 0]
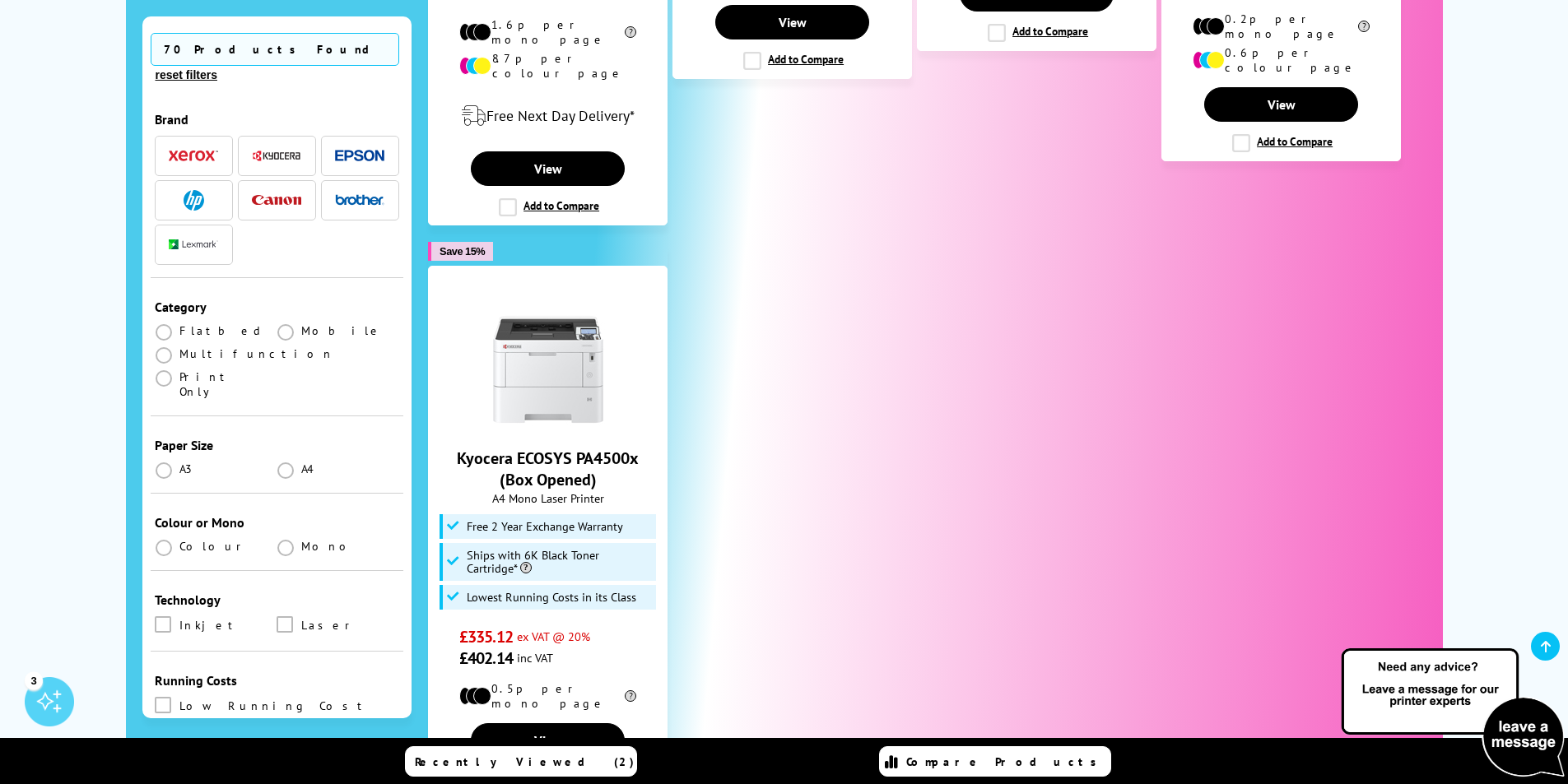
drag, startPoint x: 0, startPoint y: 302, endPoint x: 64, endPoint y: 191, distance: 128.1
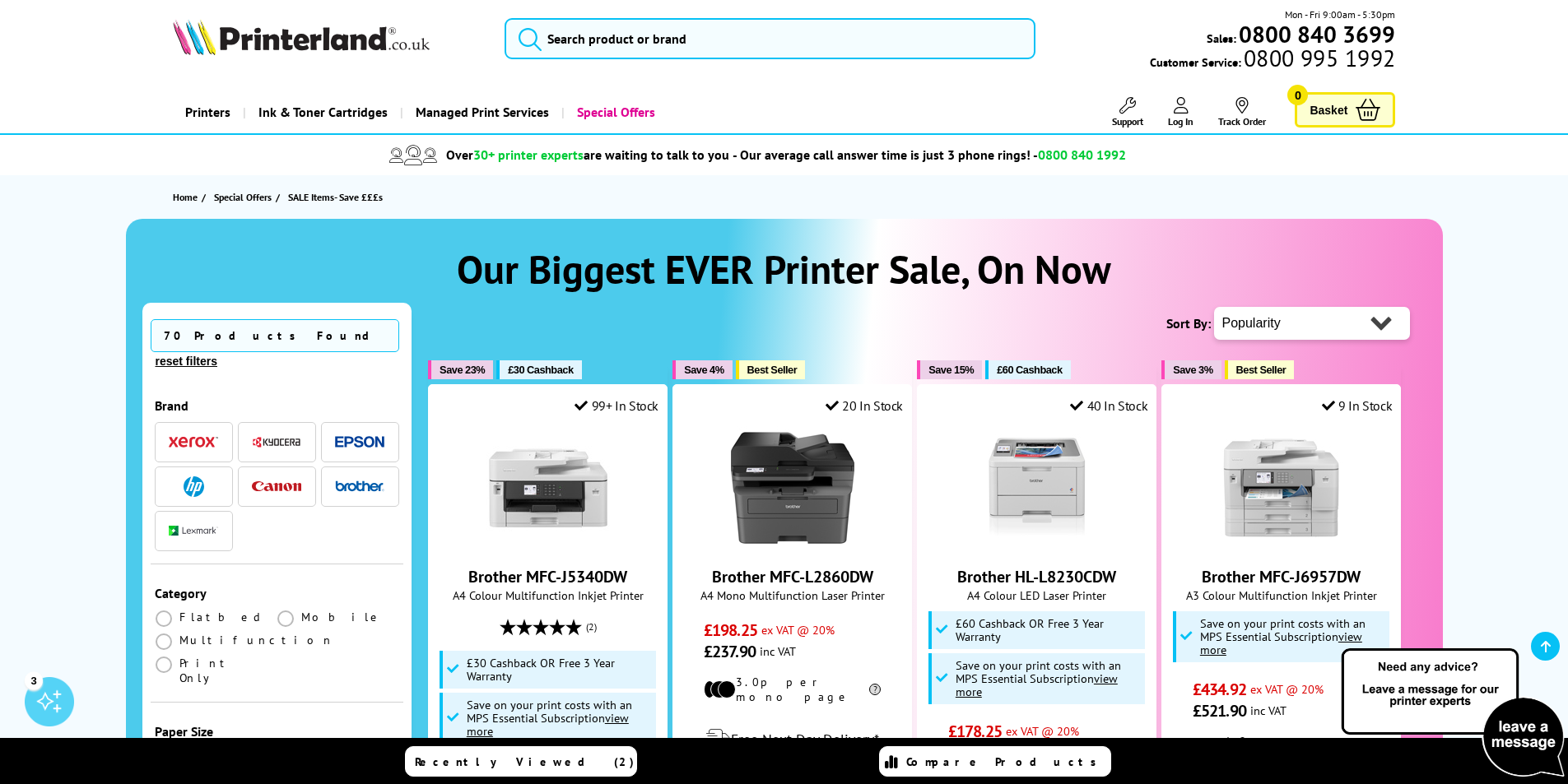
scroll to position [0, 0]
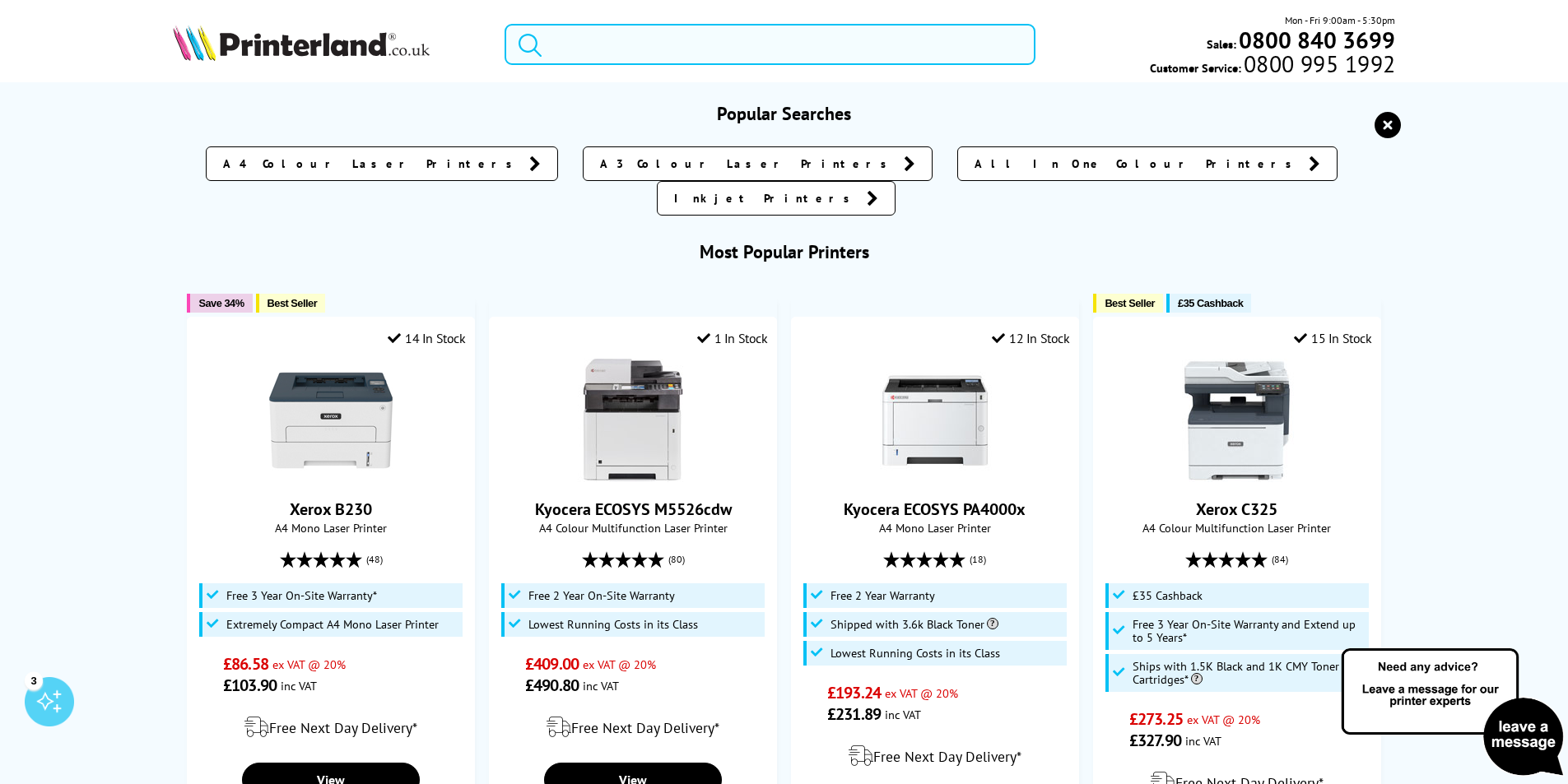
click at [574, 41] on input "search" at bounding box center [770, 44] width 531 height 41
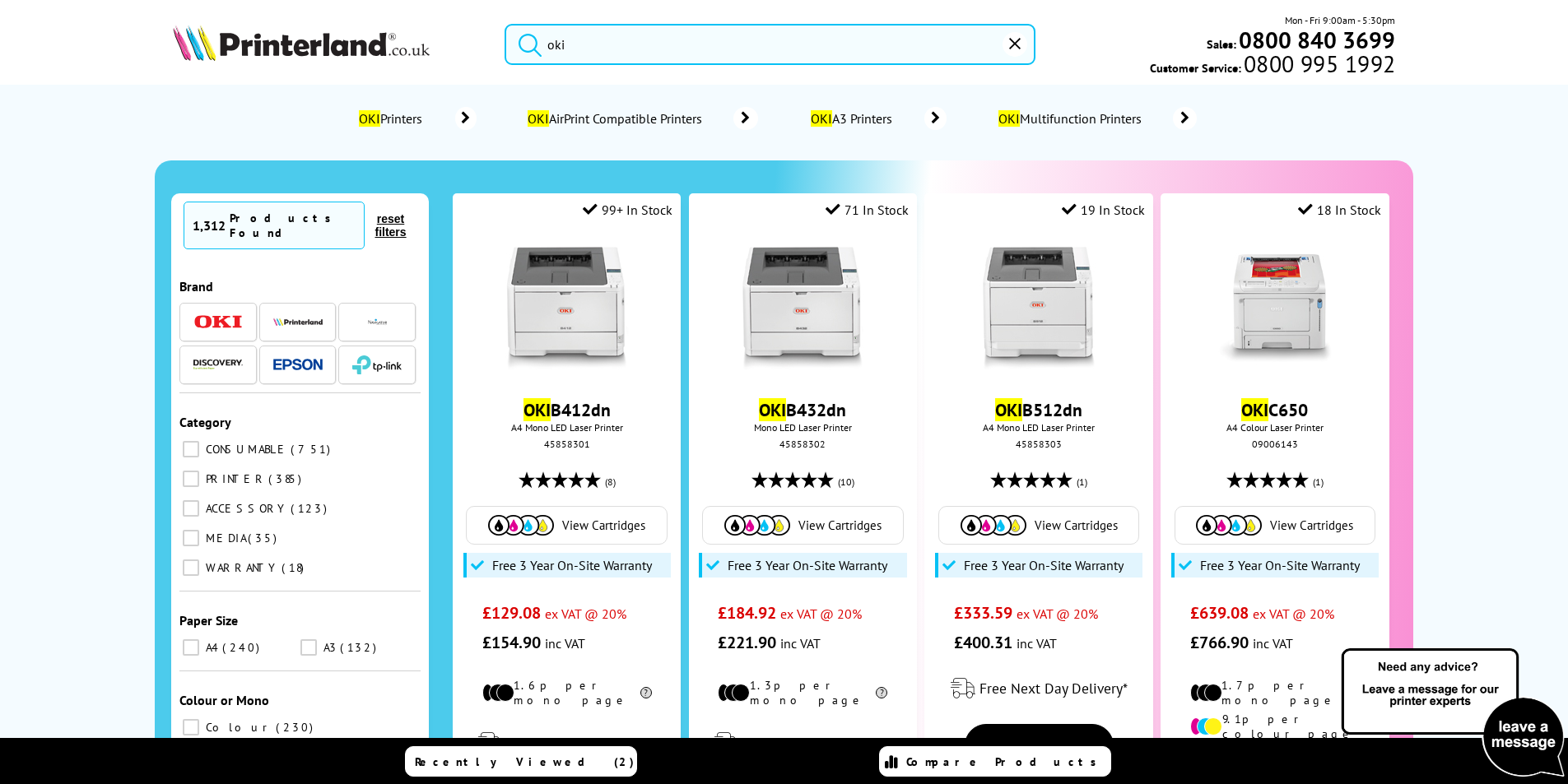
type input "oki"
click at [505, 24] on button "submit" at bounding box center [525, 42] width 41 height 36
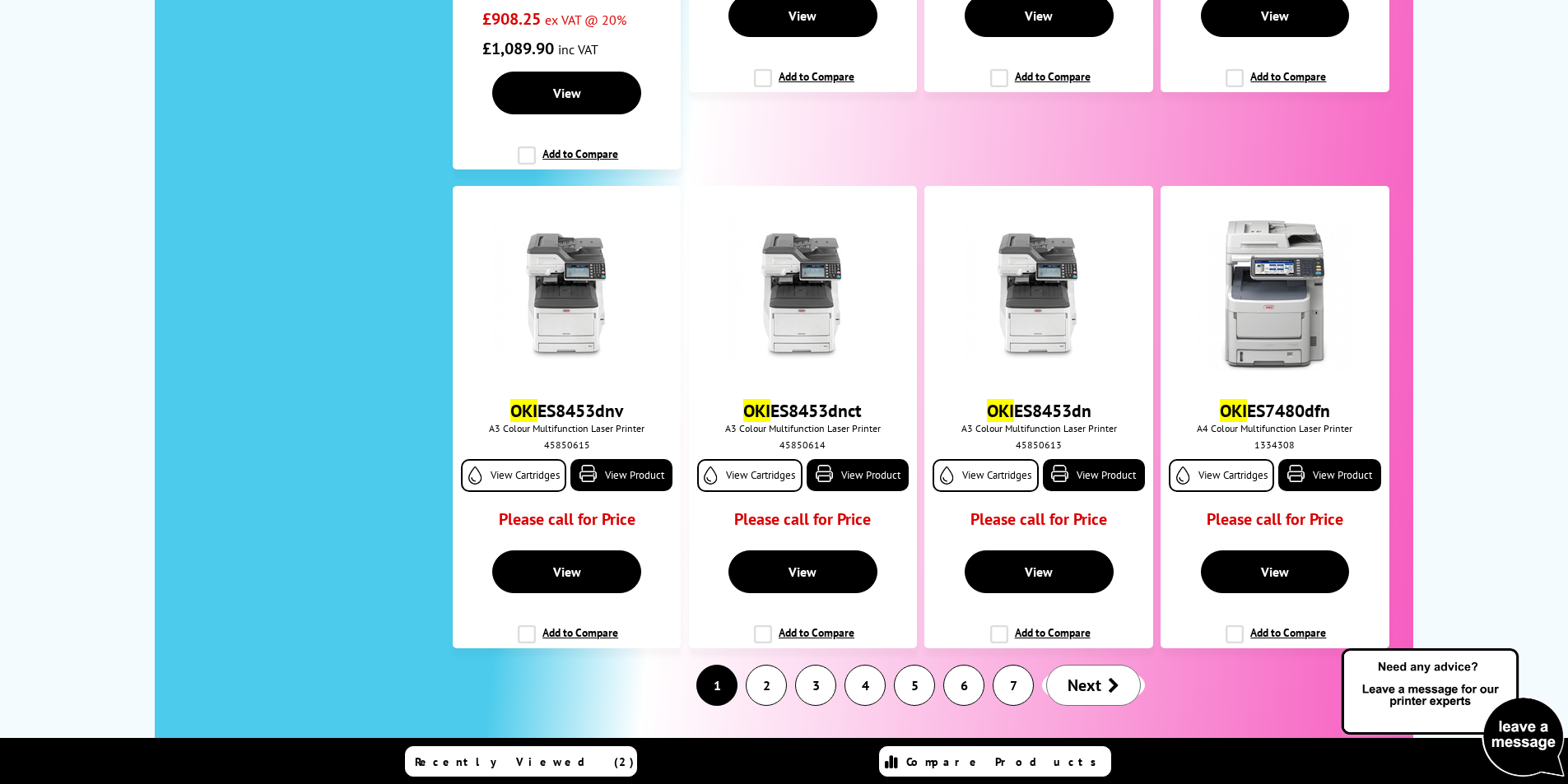
scroll to position [2747, 0]
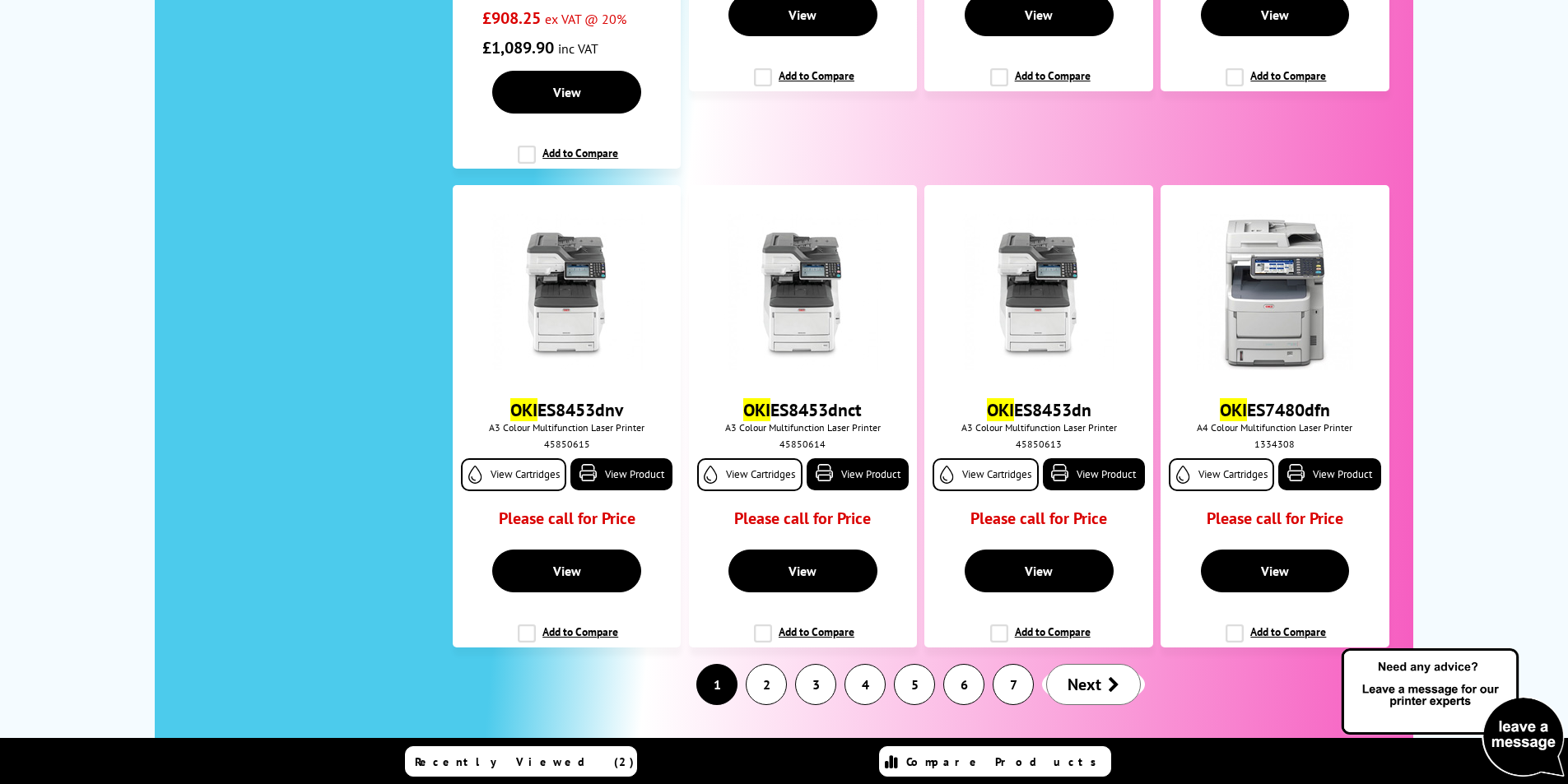
click at [770, 665] on link "2" at bounding box center [766, 685] width 40 height 40
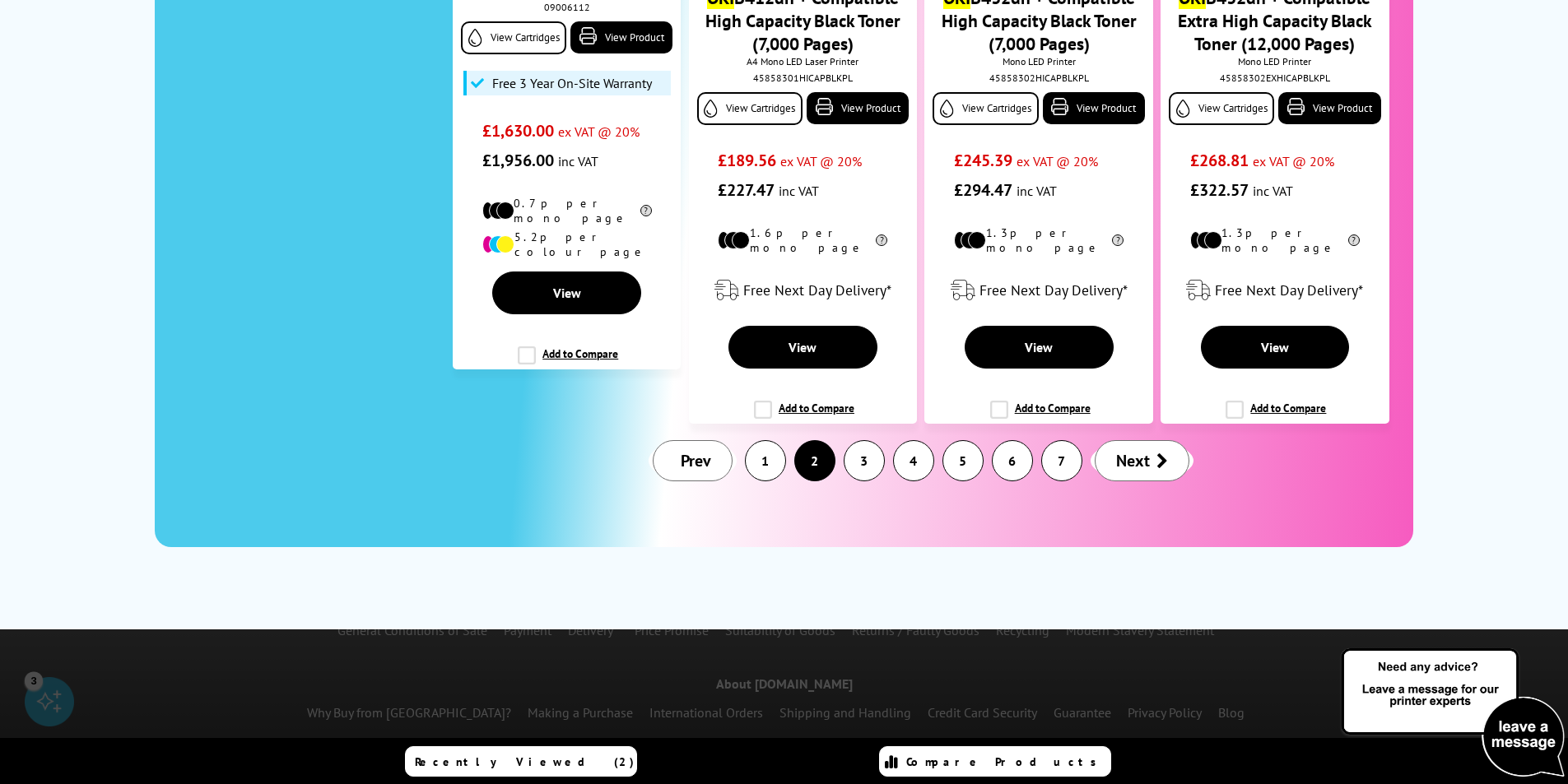
scroll to position [2535, 0]
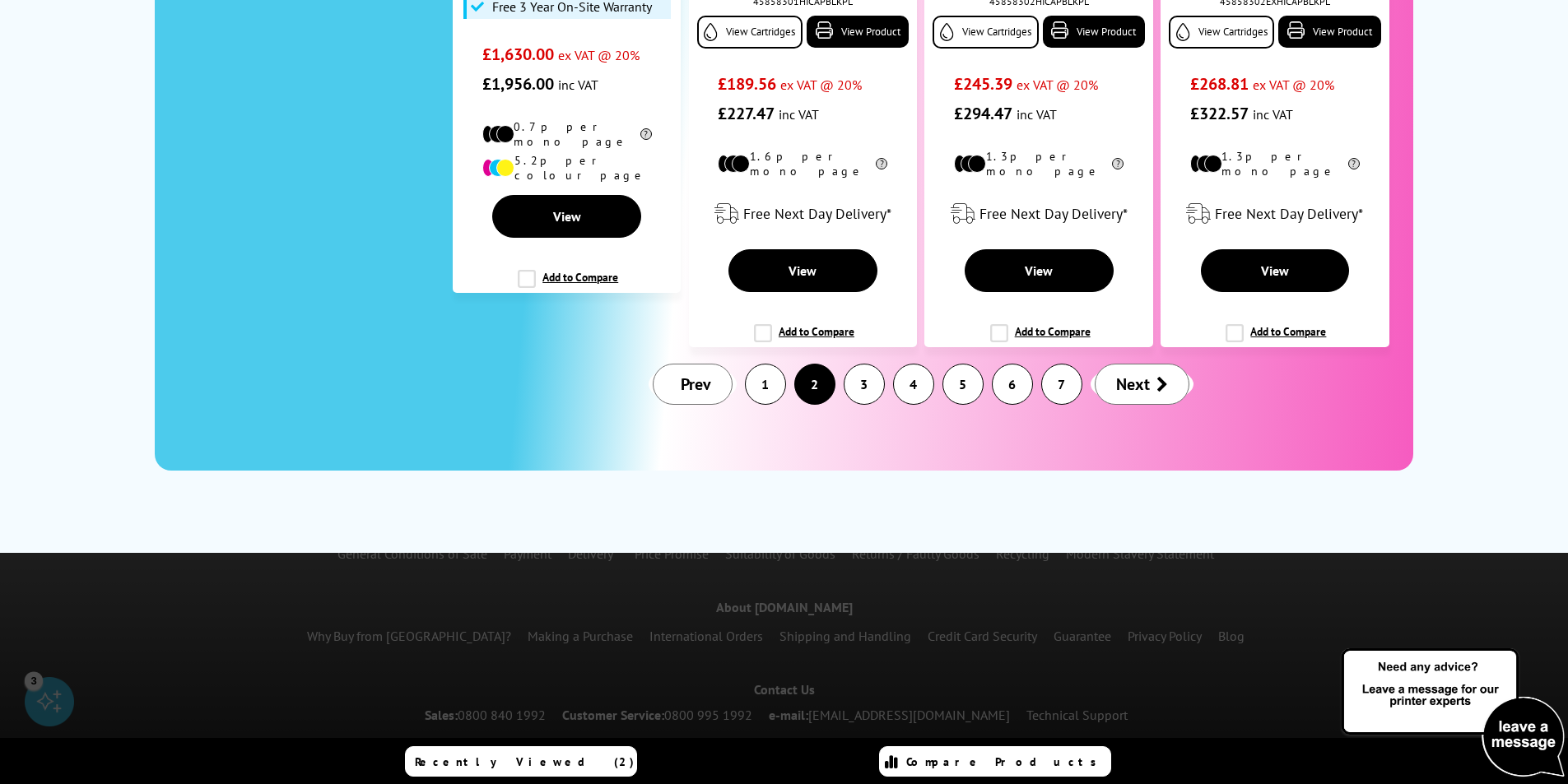
drag, startPoint x: 1412, startPoint y: 718, endPoint x: 863, endPoint y: 348, distance: 662.0
click at [863, 365] on link "3" at bounding box center [864, 384] width 40 height 40
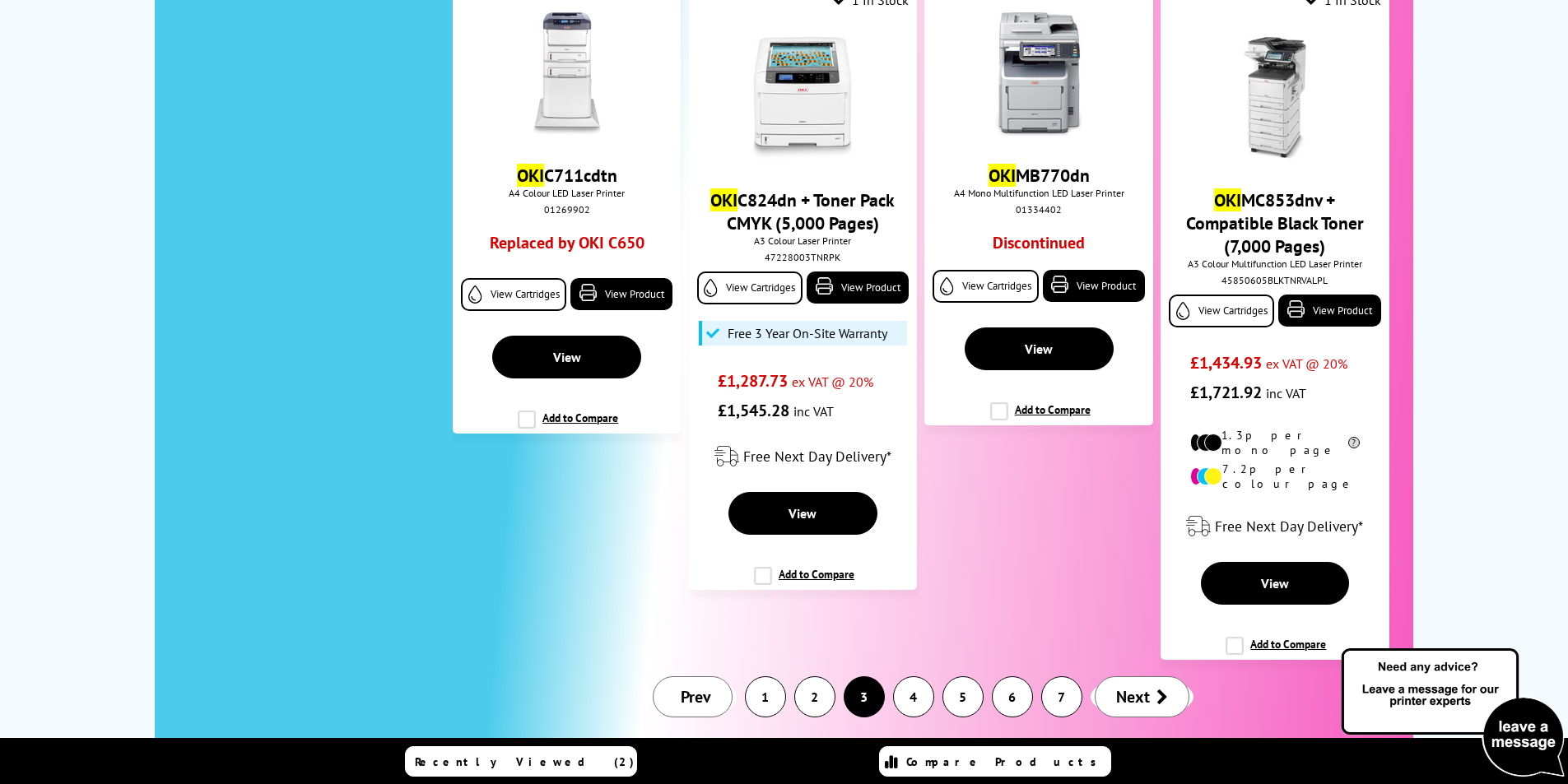
scroll to position [2767, 0]
